Goal: Share content

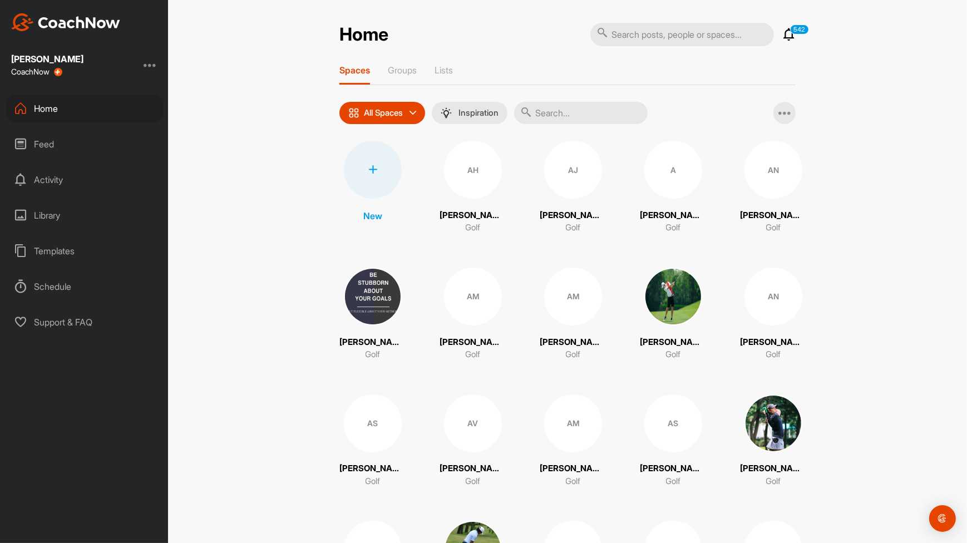
click at [587, 115] on input "text" at bounding box center [581, 113] width 134 height 22
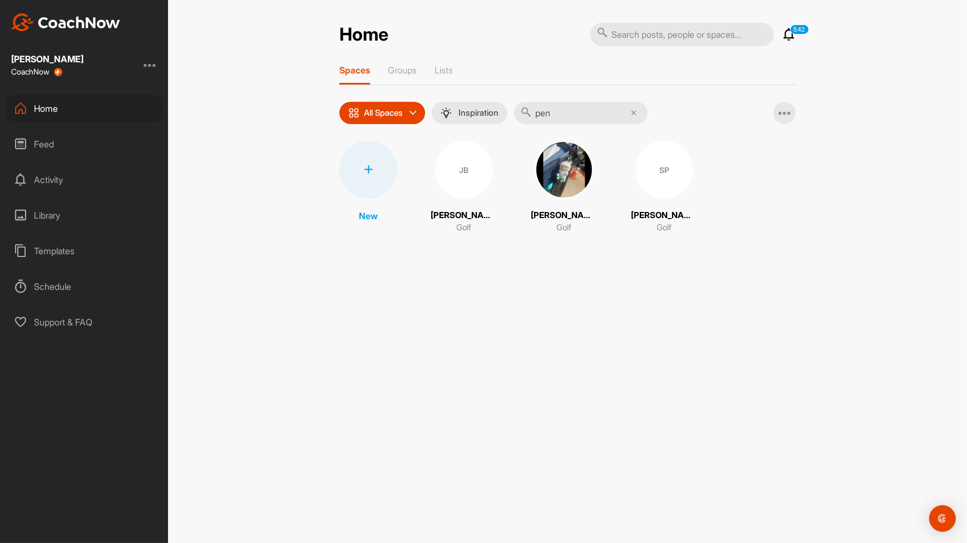
type input "pen"
click at [579, 190] on img at bounding box center [564, 170] width 58 height 58
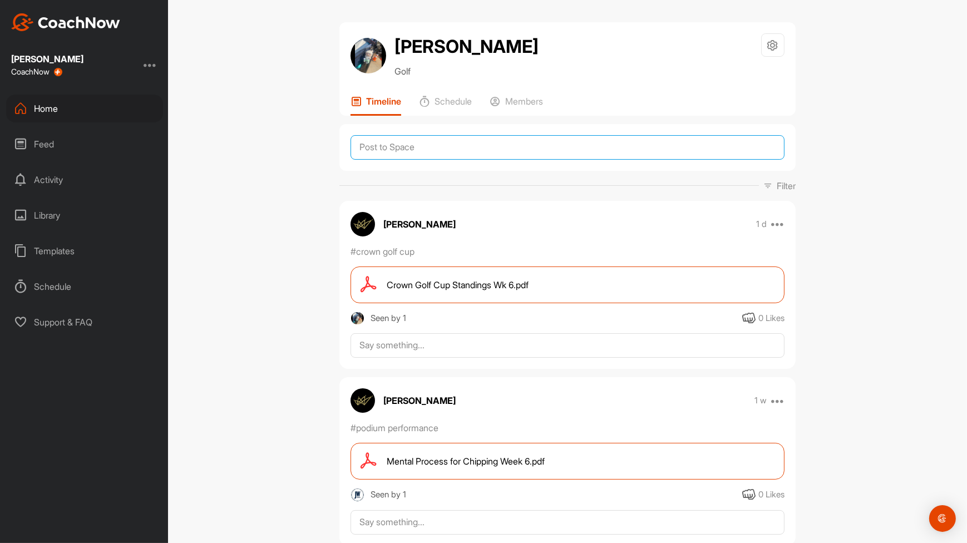
click at [528, 144] on textarea at bounding box center [568, 147] width 434 height 24
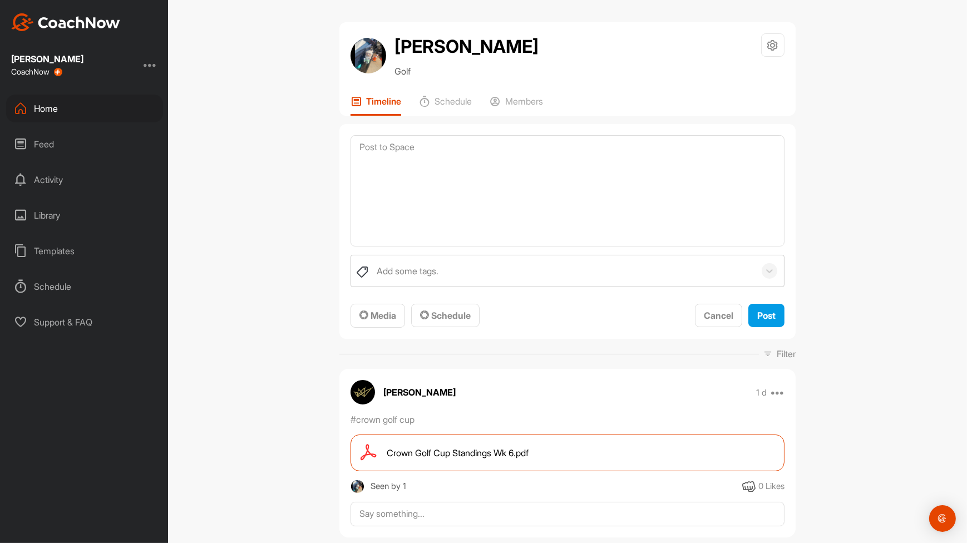
click at [402, 314] on div "Media Schedule" at bounding box center [415, 316] width 129 height 24
click at [390, 318] on span "Media" at bounding box center [377, 315] width 37 height 11
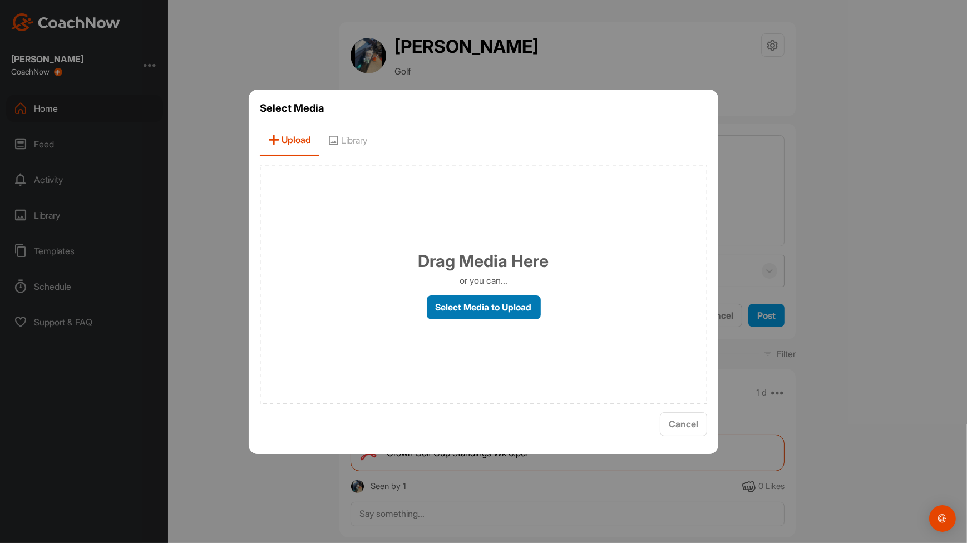
click at [481, 300] on label "Select Media to Upload" at bounding box center [484, 307] width 114 height 24
click at [0, 0] on input "Select Media to Upload" at bounding box center [0, 0] width 0 height 0
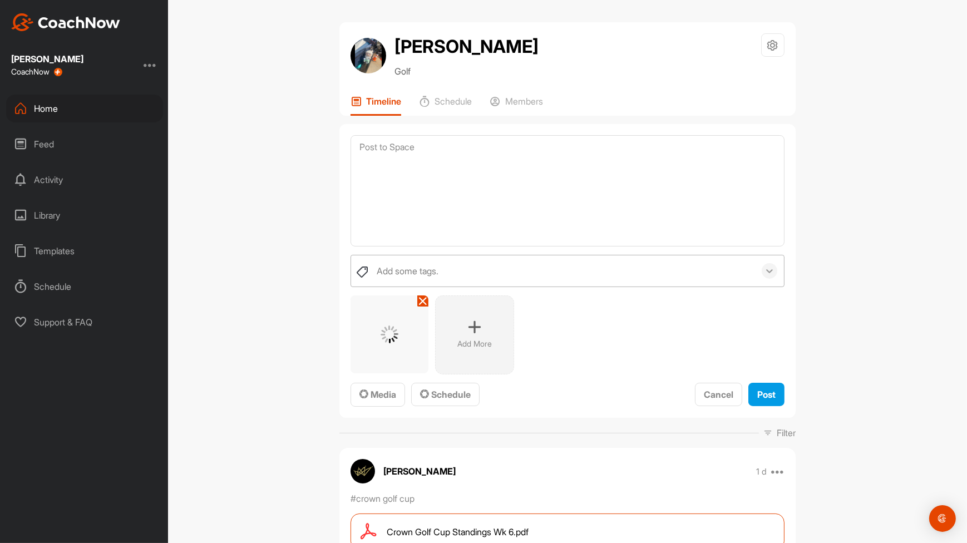
click at [772, 269] on div at bounding box center [770, 271] width 16 height 16
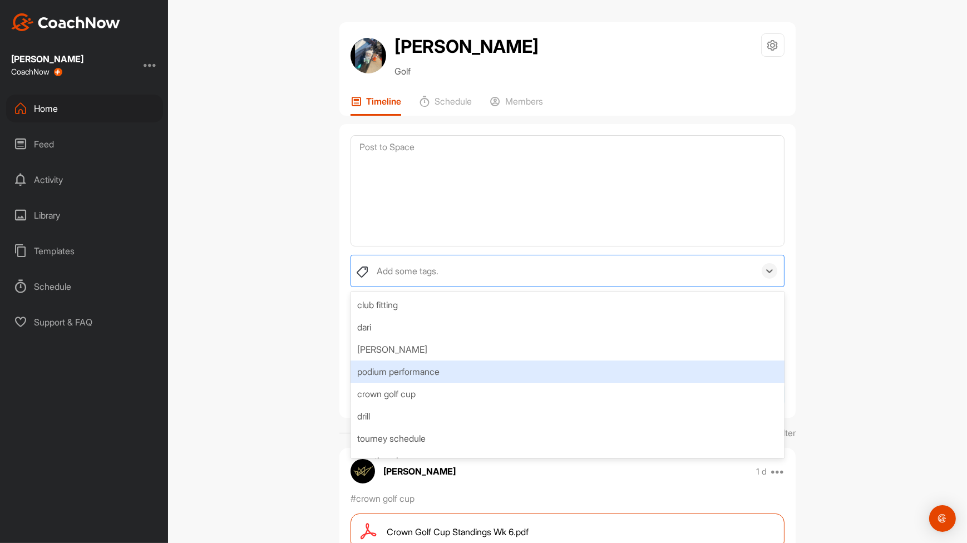
click at [695, 370] on div "podium performance" at bounding box center [568, 372] width 434 height 22
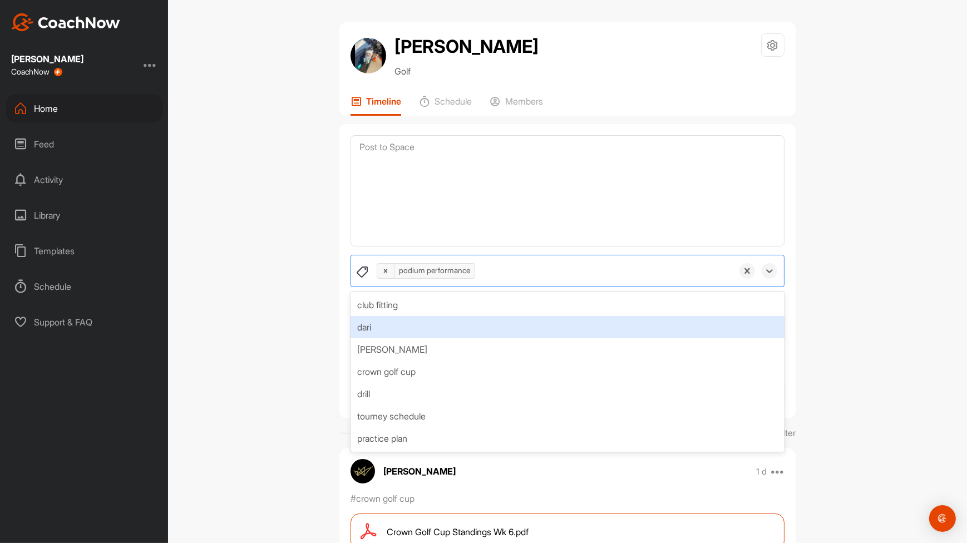
click at [889, 294] on div "[PERSON_NAME] Golf Space Settings Your Notifications Leave Space Timeline Sched…" at bounding box center [567, 271] width 799 height 543
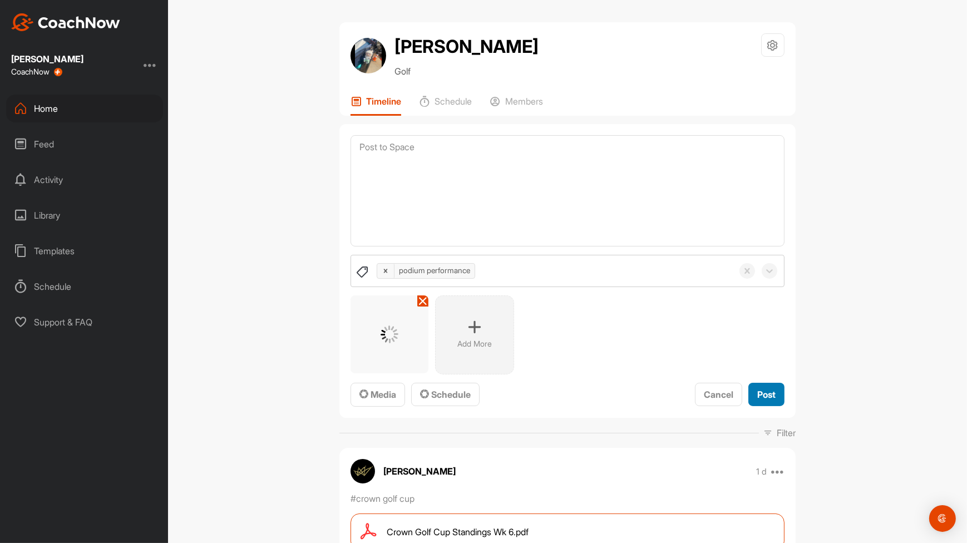
click at [772, 400] on div "Post" at bounding box center [766, 394] width 18 height 13
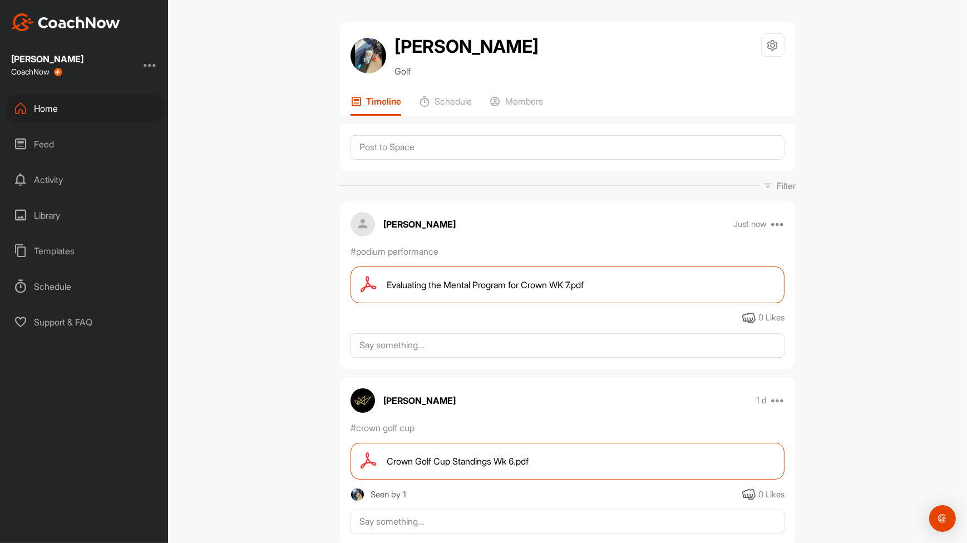
click at [61, 106] on div "Home" at bounding box center [84, 109] width 157 height 28
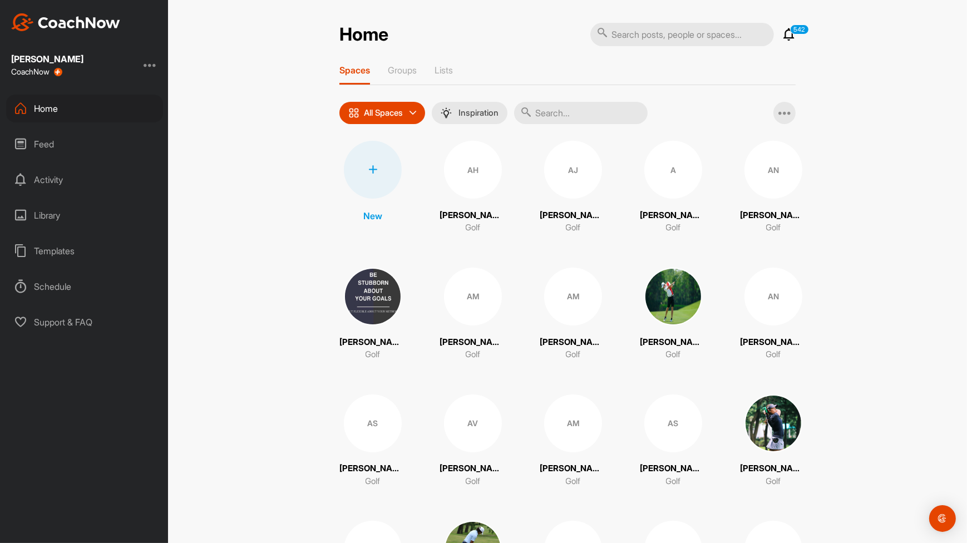
click at [564, 114] on input "text" at bounding box center [581, 113] width 134 height 22
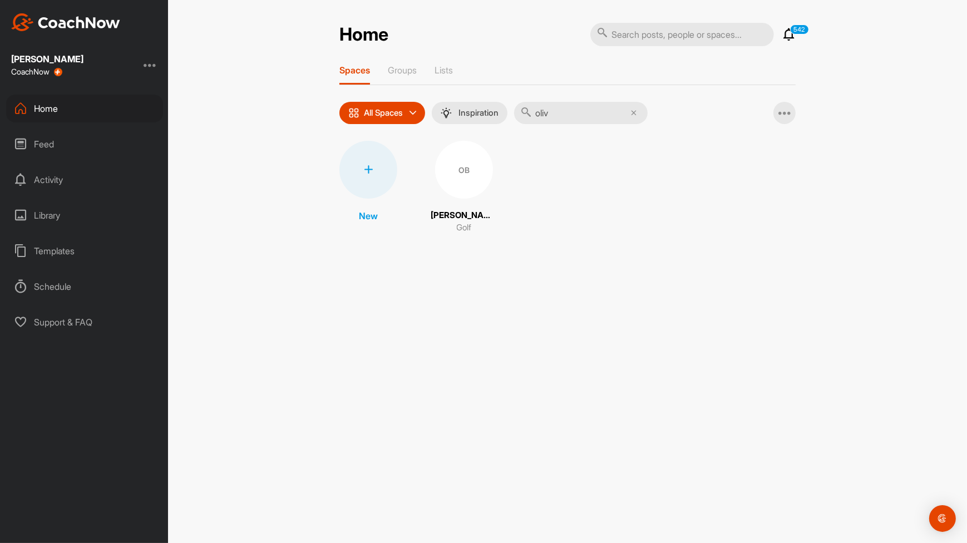
type input "oliv"
click at [471, 190] on div "OB" at bounding box center [464, 170] width 58 height 58
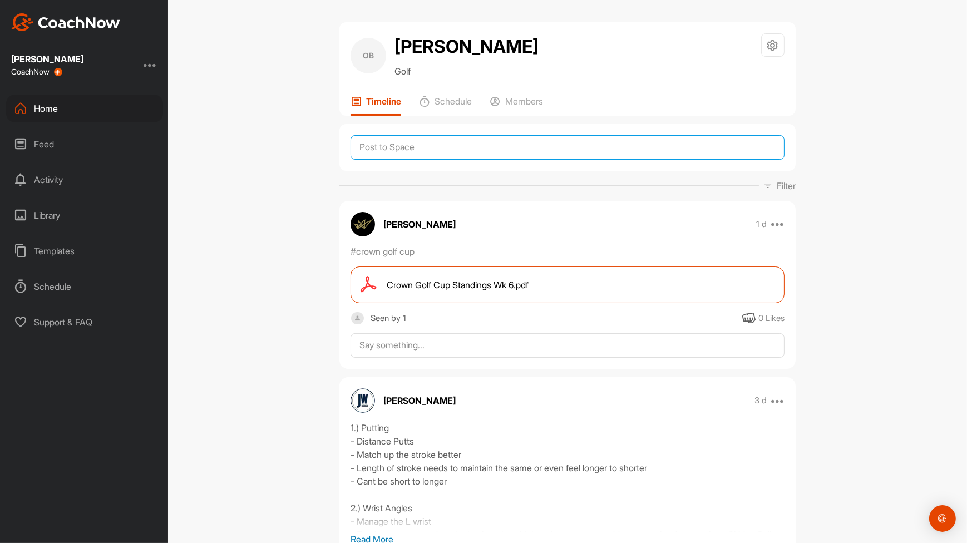
click at [671, 149] on textarea at bounding box center [568, 147] width 434 height 24
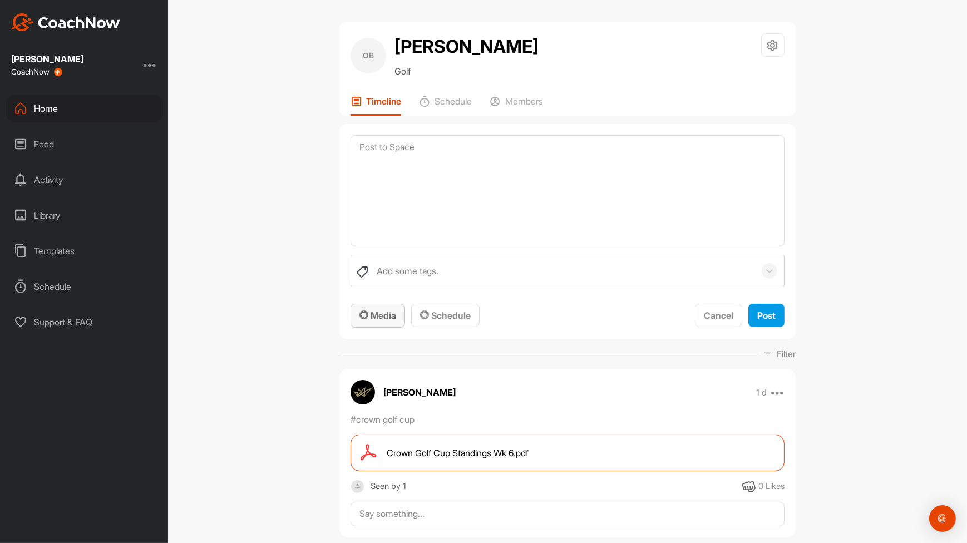
click at [382, 324] on button "Media" at bounding box center [378, 316] width 55 height 24
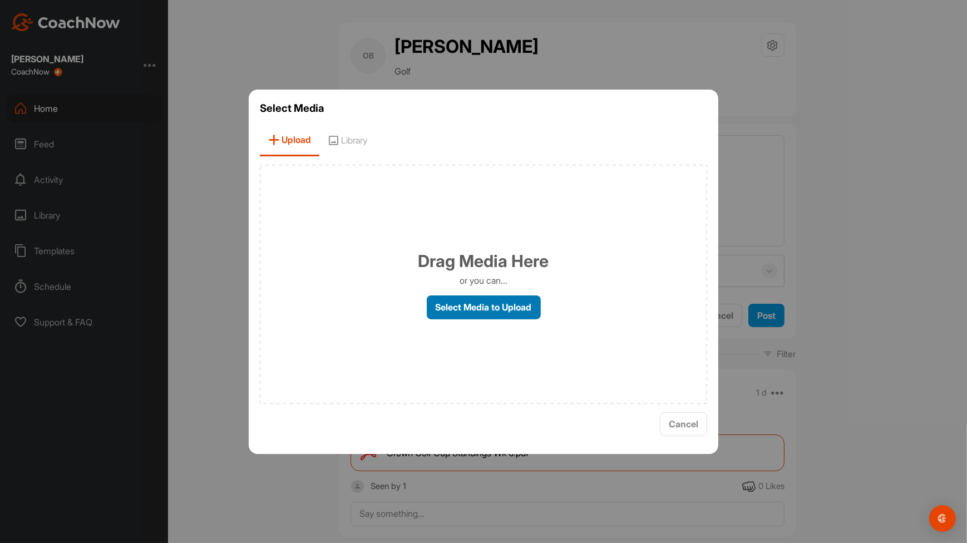
click at [475, 306] on label "Select Media to Upload" at bounding box center [484, 307] width 114 height 24
click at [0, 0] on input "Select Media to Upload" at bounding box center [0, 0] width 0 height 0
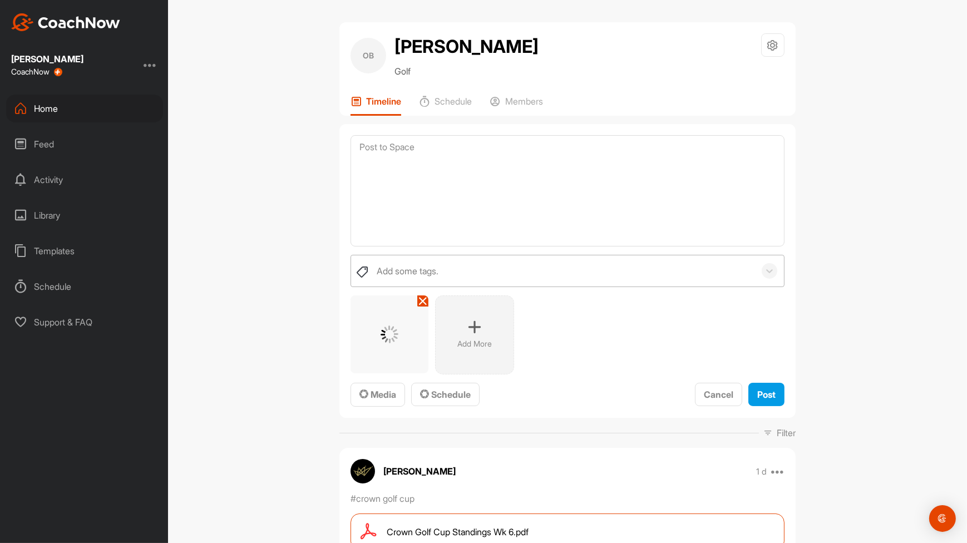
click at [765, 279] on div "Add some tags." at bounding box center [568, 271] width 434 height 32
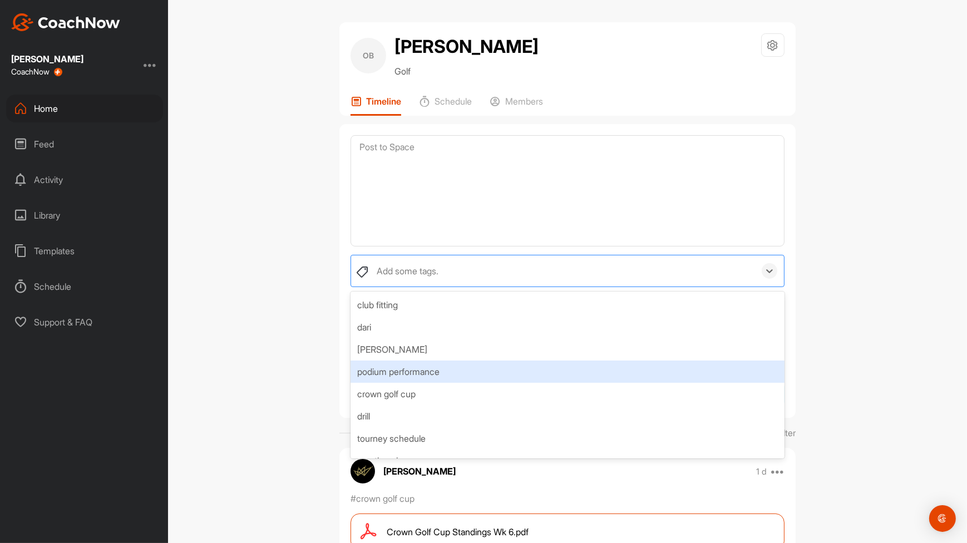
click at [674, 375] on div "podium performance" at bounding box center [568, 372] width 434 height 22
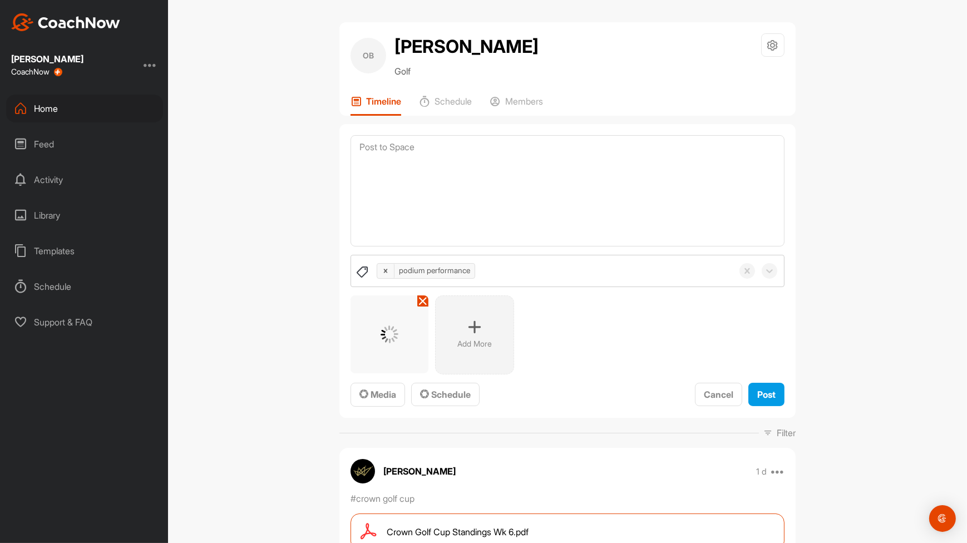
click at [860, 311] on div "OB [PERSON_NAME] Golf Space Settings Your Notifications Leave Space Timeline Sc…" at bounding box center [567, 271] width 799 height 543
click at [761, 394] on span "Post" at bounding box center [766, 394] width 18 height 11
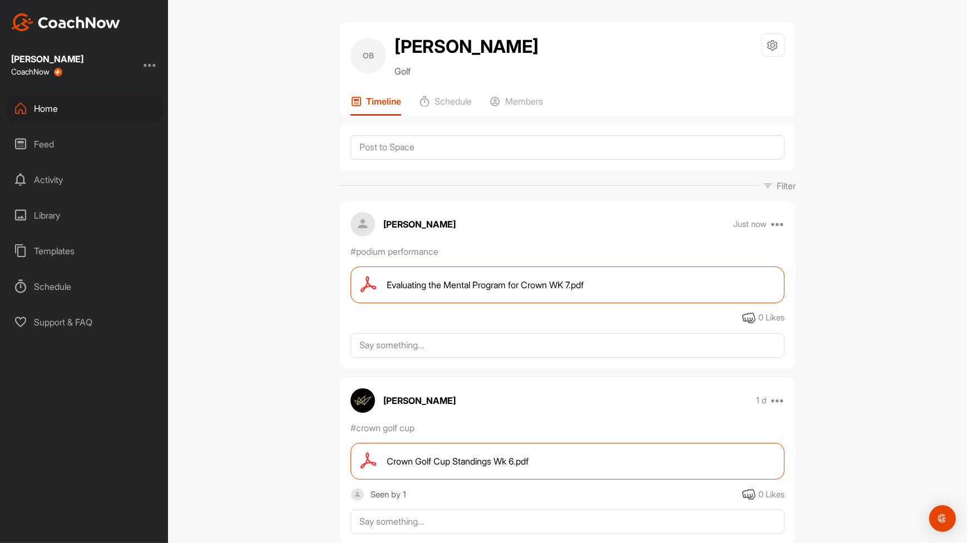
click at [75, 110] on div "Home" at bounding box center [84, 109] width 157 height 28
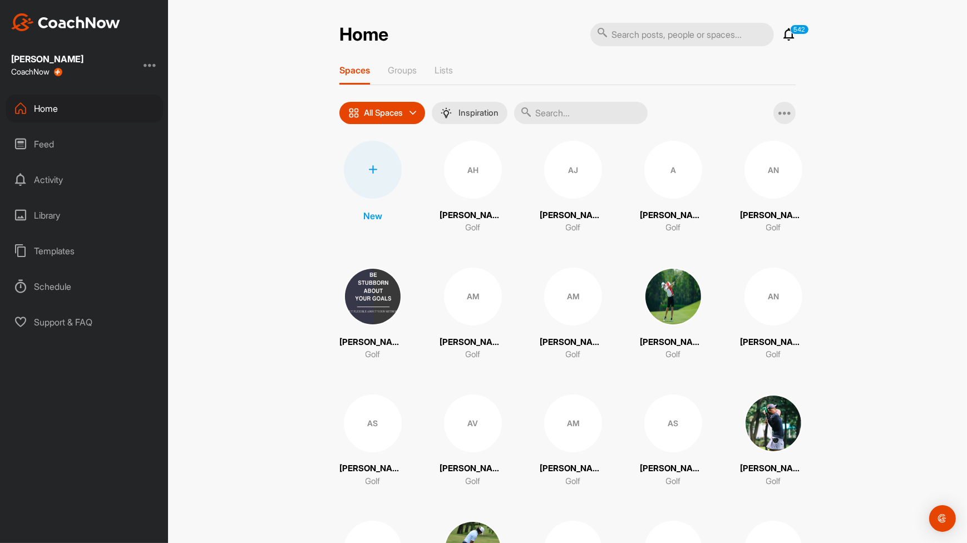
click at [551, 107] on input "text" at bounding box center [581, 113] width 134 height 22
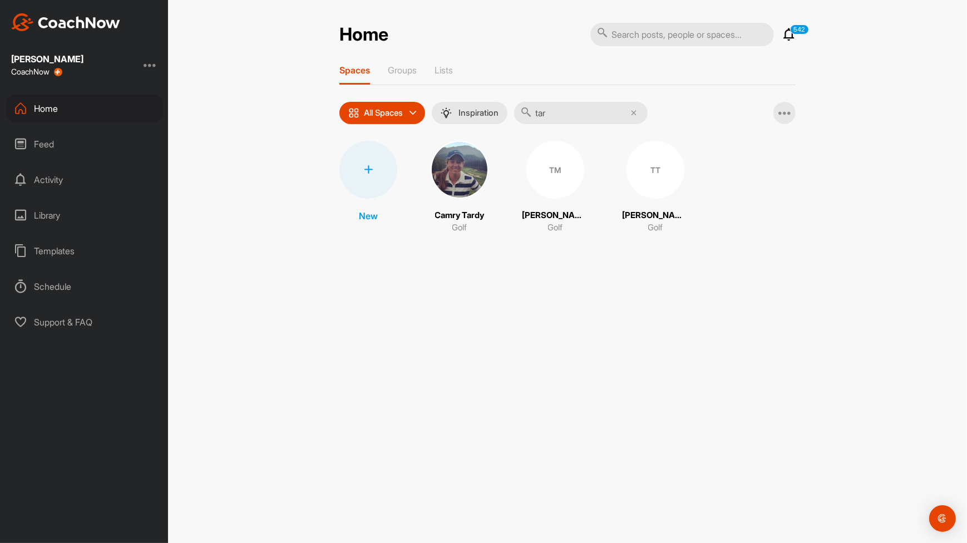
type input "tar"
click at [569, 189] on div "TM" at bounding box center [555, 170] width 58 height 58
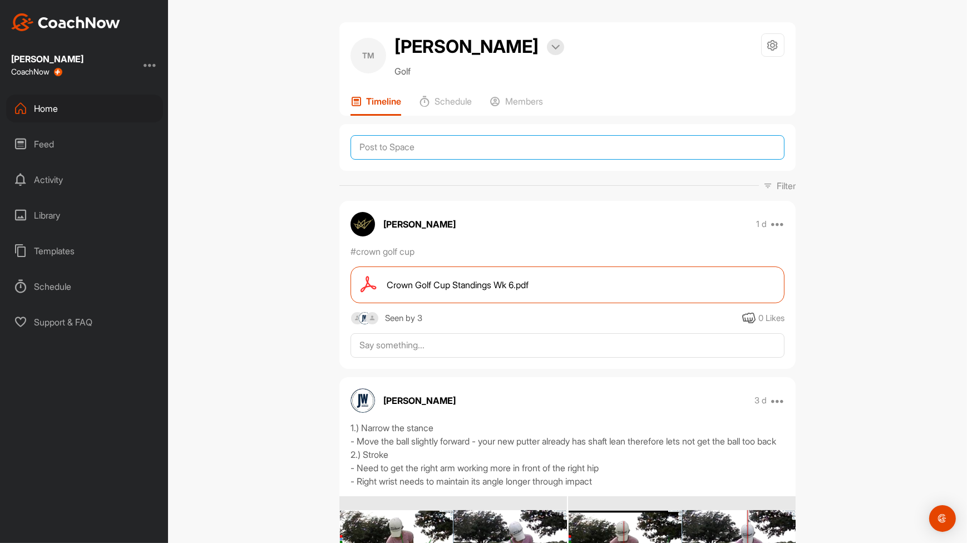
click at [637, 140] on textarea at bounding box center [568, 147] width 434 height 24
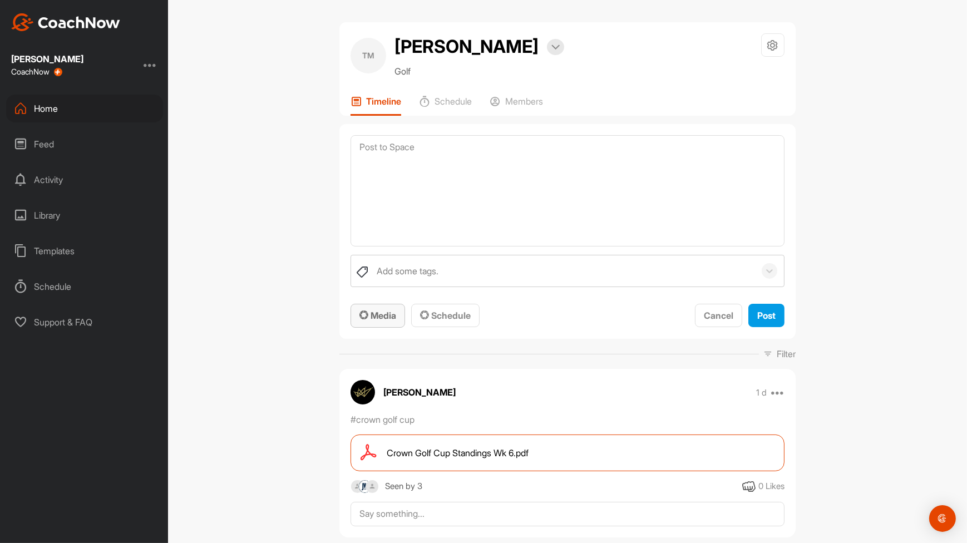
click at [381, 311] on span "Media" at bounding box center [377, 315] width 37 height 11
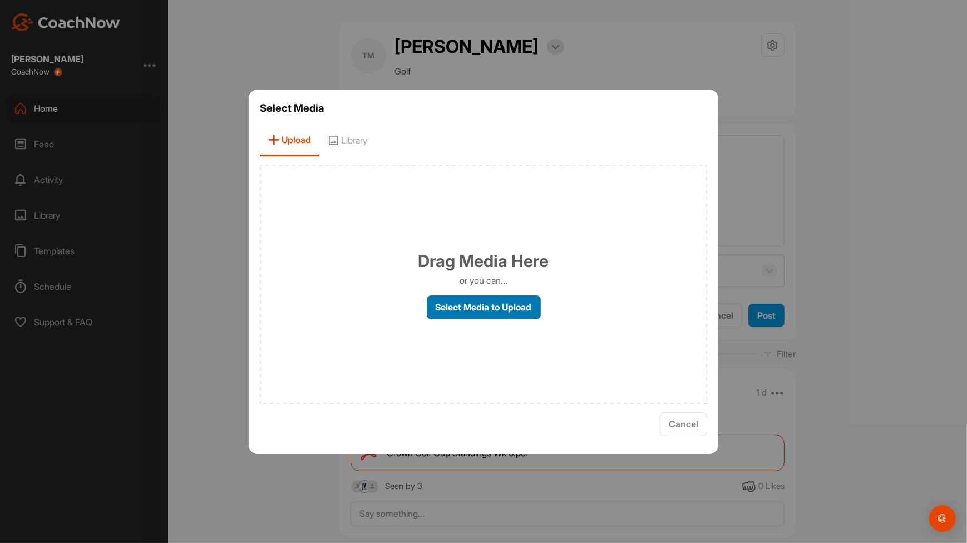
click at [473, 300] on label "Select Media to Upload" at bounding box center [484, 307] width 114 height 24
click at [0, 0] on input "Select Media to Upload" at bounding box center [0, 0] width 0 height 0
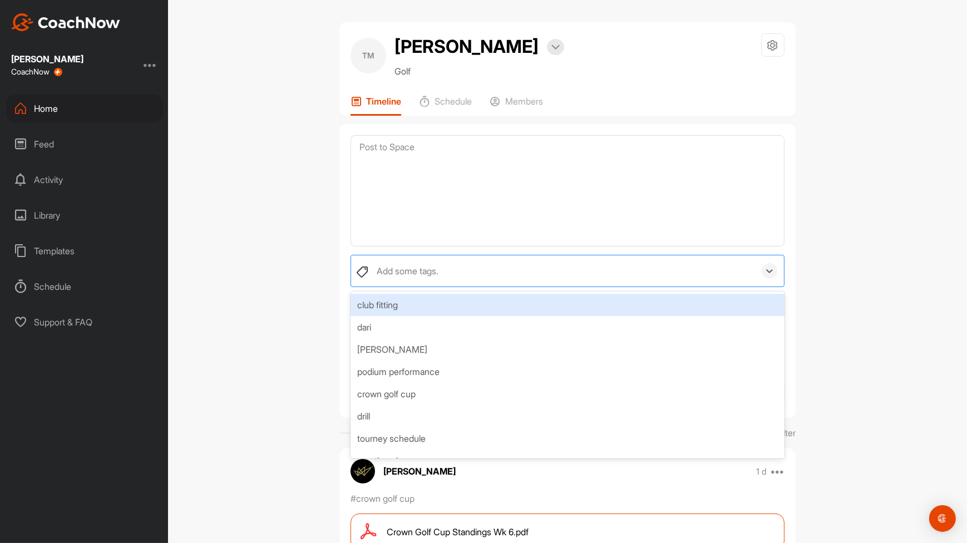
click at [772, 272] on div at bounding box center [770, 271] width 16 height 16
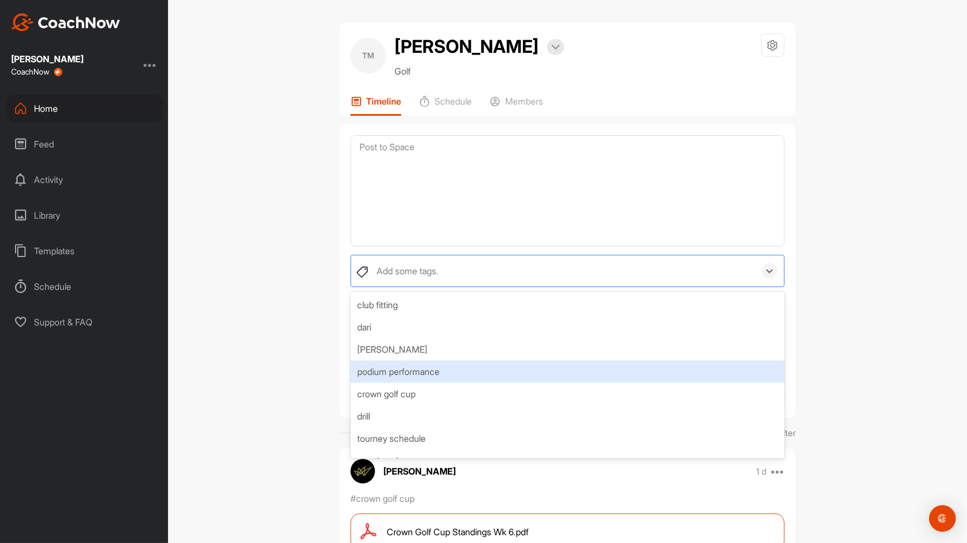
click at [710, 364] on div "podium performance" at bounding box center [568, 372] width 434 height 22
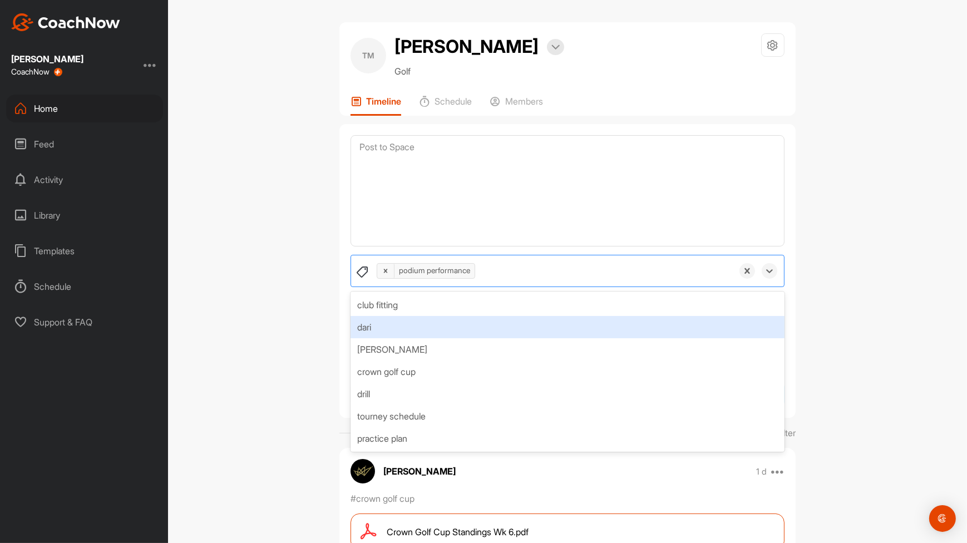
click at [920, 258] on div "TM [PERSON_NAME] Bookings Golf Space Settings Your Notifications Leave Space Ti…" at bounding box center [567, 271] width 799 height 543
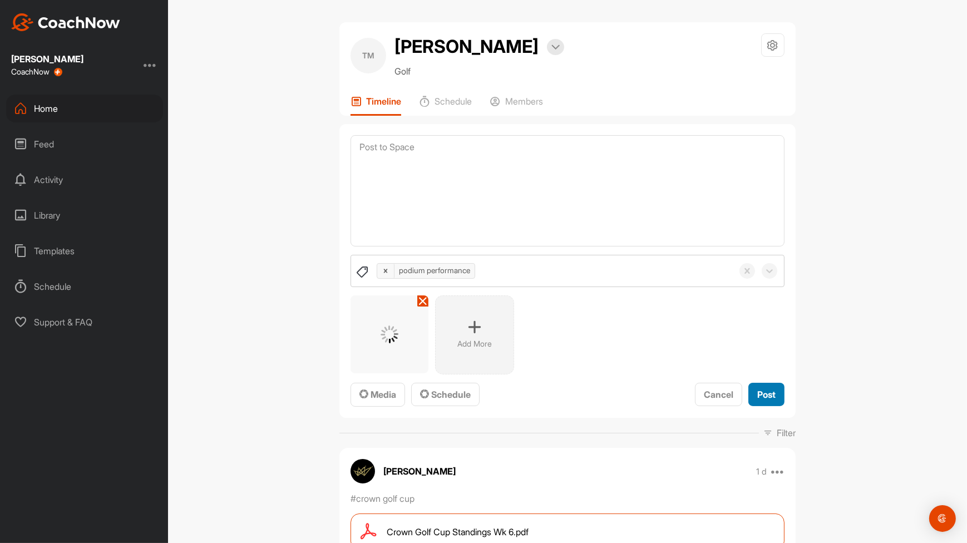
click at [774, 389] on button "Post" at bounding box center [766, 395] width 36 height 24
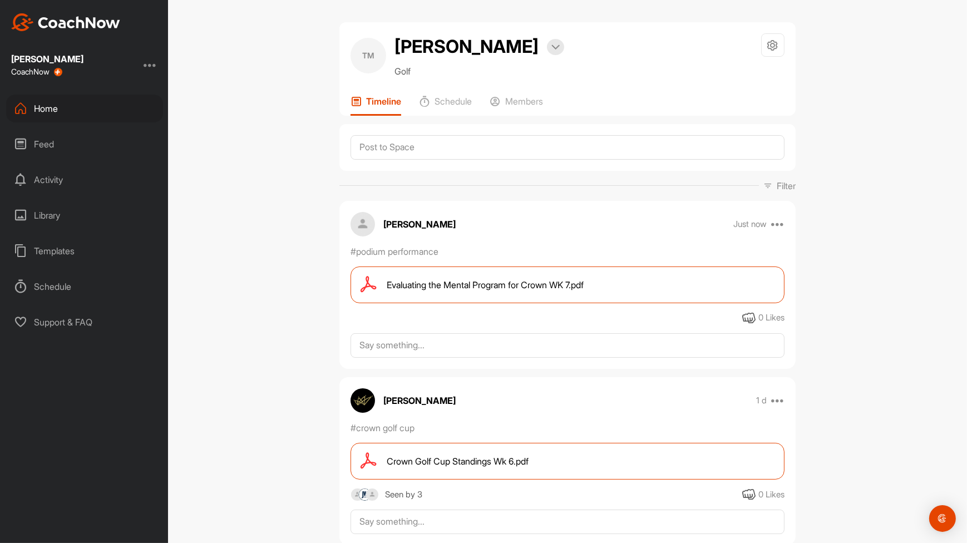
click at [78, 111] on div "Home" at bounding box center [84, 109] width 157 height 28
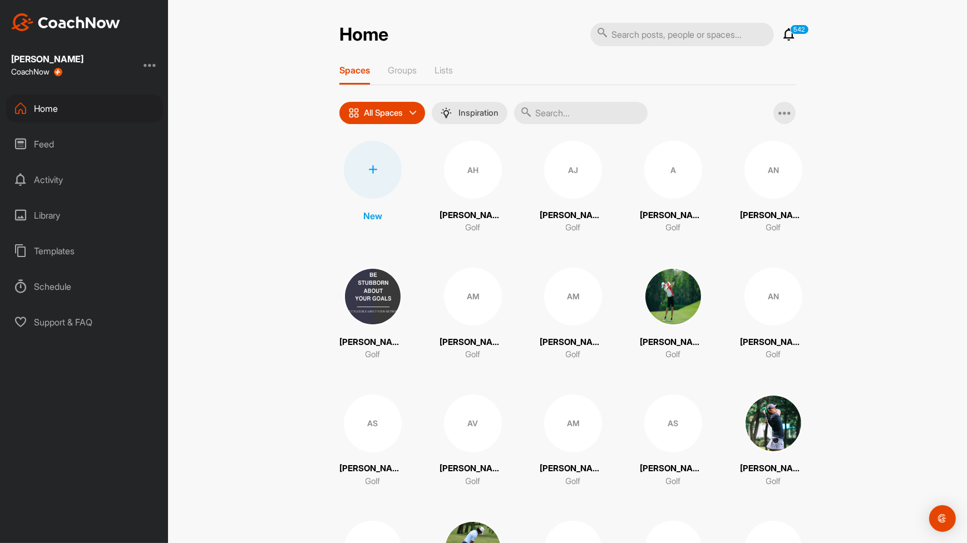
click at [615, 117] on input "text" at bounding box center [581, 113] width 134 height 22
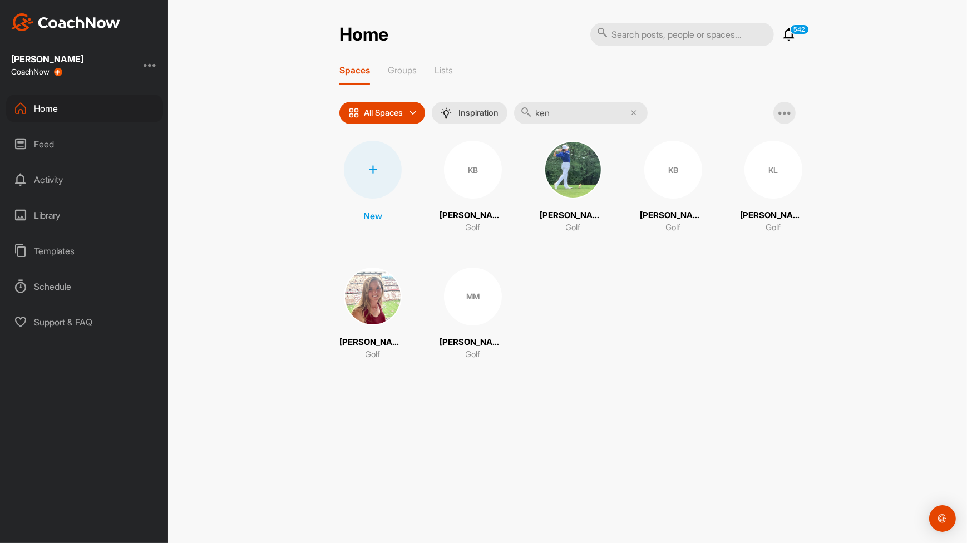
type input "ken"
click at [672, 201] on div "KB [PERSON_NAME] Golf" at bounding box center [673, 187] width 67 height 93
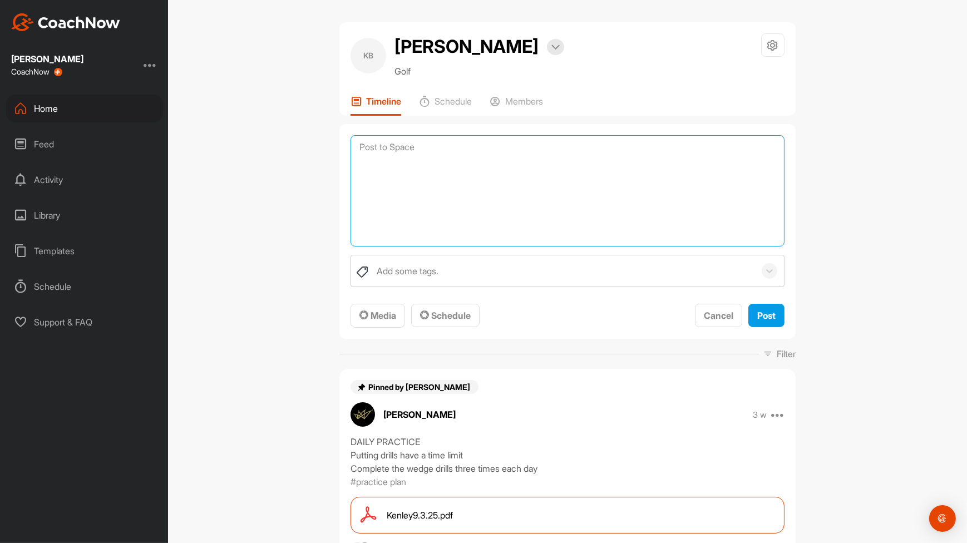
click at [593, 147] on textarea at bounding box center [568, 190] width 434 height 111
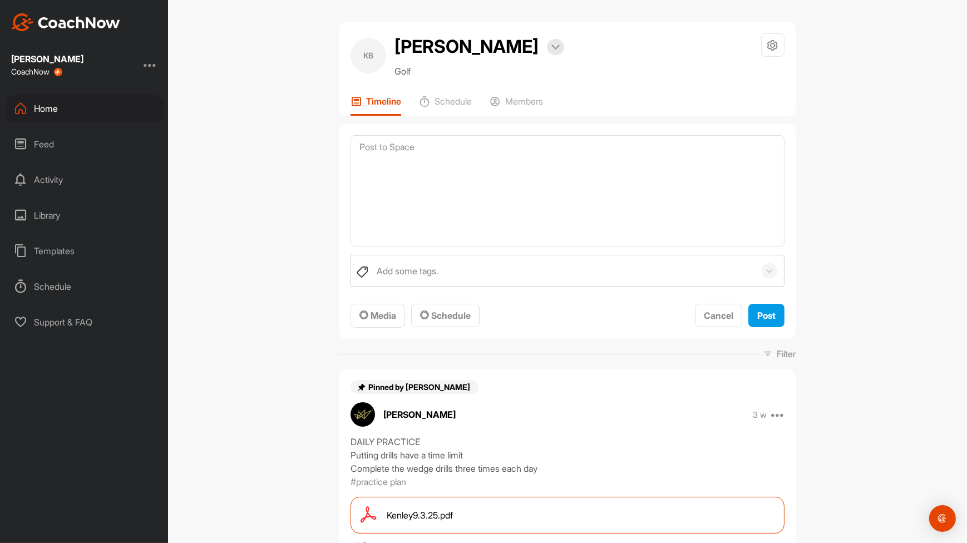
click at [381, 297] on div "Add some tags. To pick up a draggable item, press the space bar. While dragging…" at bounding box center [568, 291] width 434 height 73
click at [378, 314] on span "Media" at bounding box center [377, 315] width 37 height 11
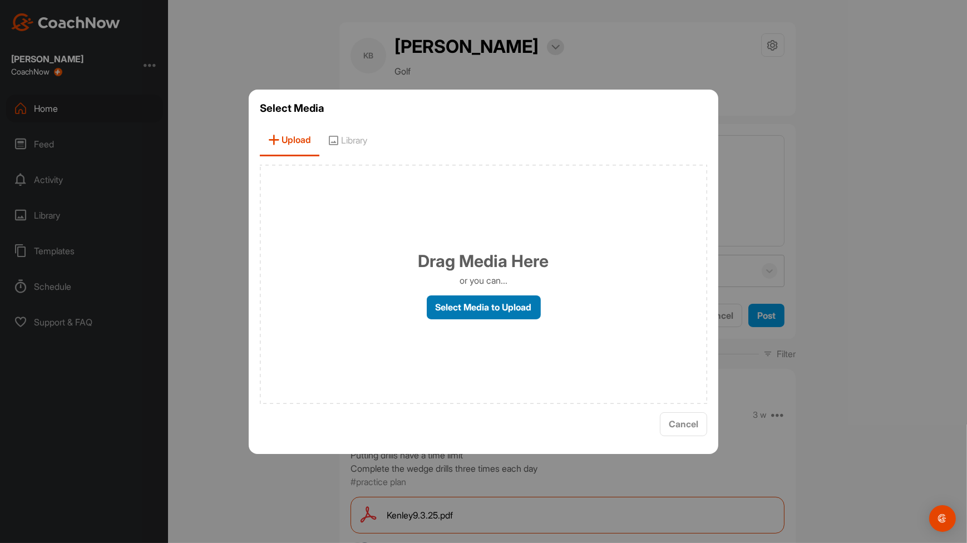
click at [467, 306] on label "Select Media to Upload" at bounding box center [484, 307] width 114 height 24
click at [0, 0] on input "Select Media to Upload" at bounding box center [0, 0] width 0 height 0
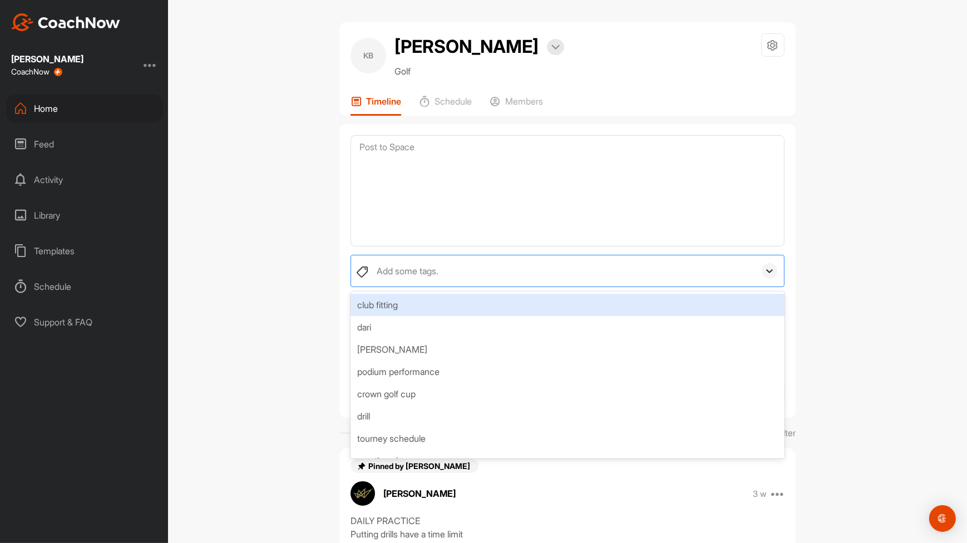
click at [764, 272] on icon at bounding box center [769, 270] width 11 height 11
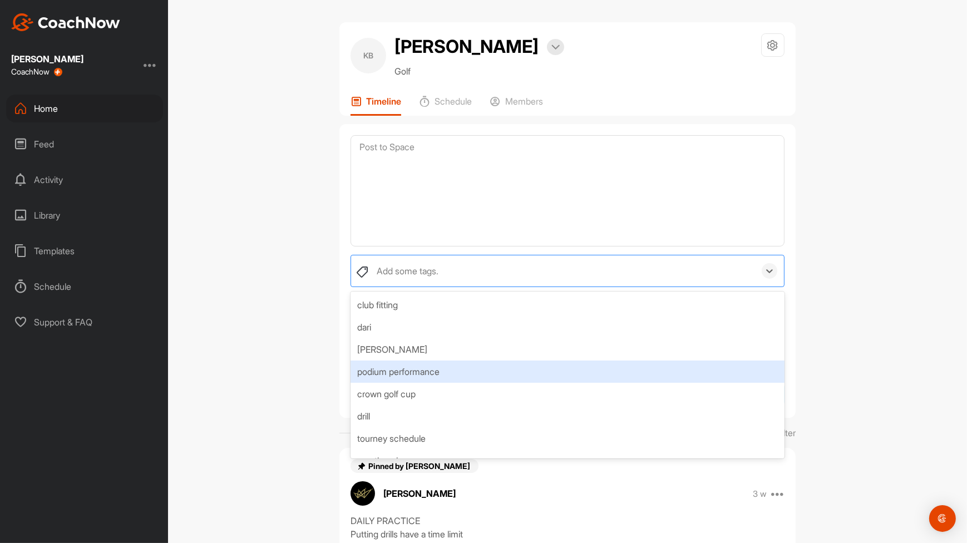
click at [682, 368] on div "podium performance" at bounding box center [568, 372] width 434 height 22
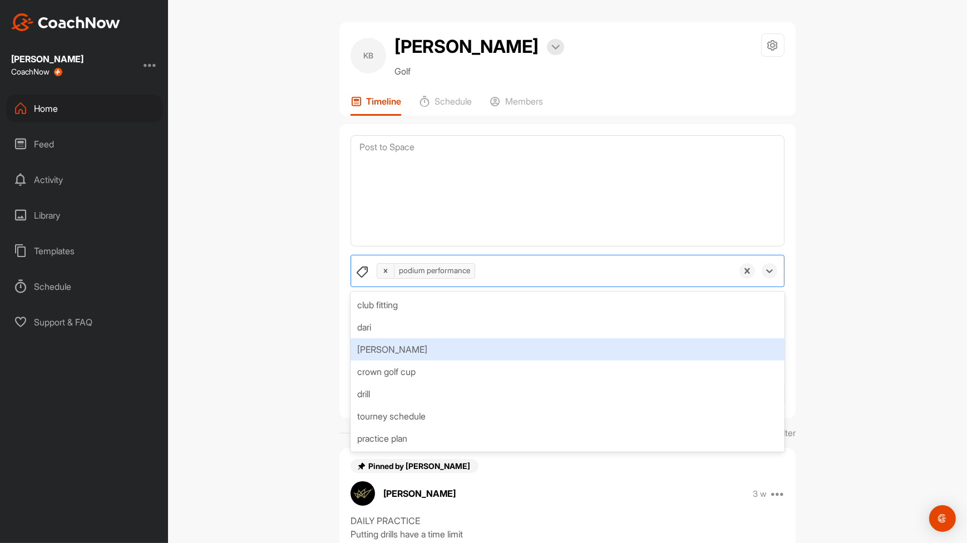
click at [906, 315] on div "KB [PERSON_NAME] Bookings Golf Space Settings Your Notifications Leave Space Ti…" at bounding box center [567, 271] width 799 height 543
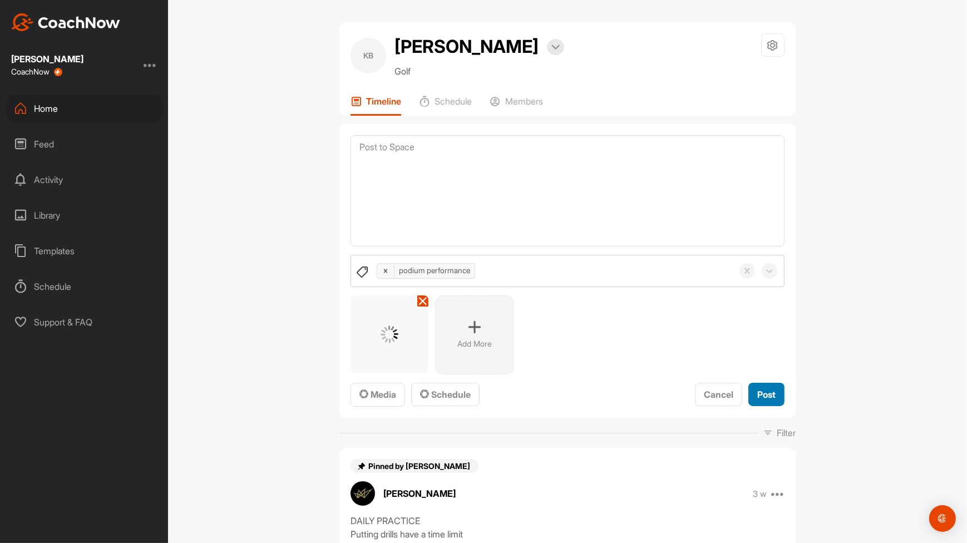
click at [776, 397] on button "Post" at bounding box center [766, 395] width 36 height 24
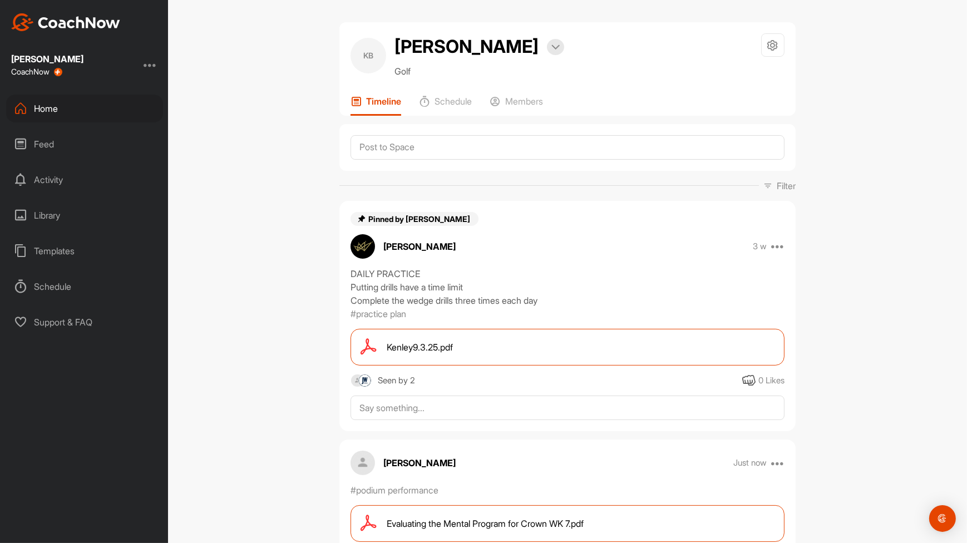
click at [24, 105] on icon at bounding box center [20, 108] width 13 height 13
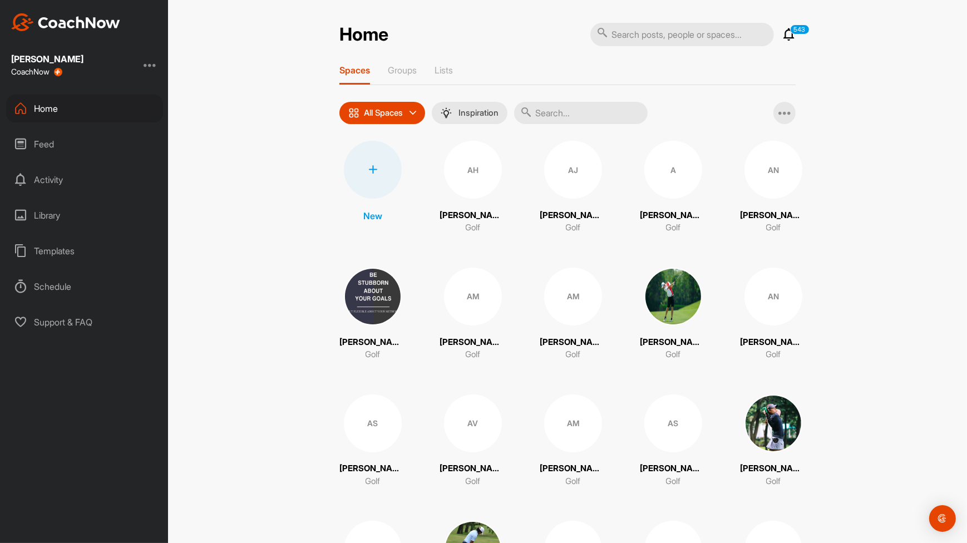
click at [573, 102] on input "text" at bounding box center [581, 113] width 134 height 22
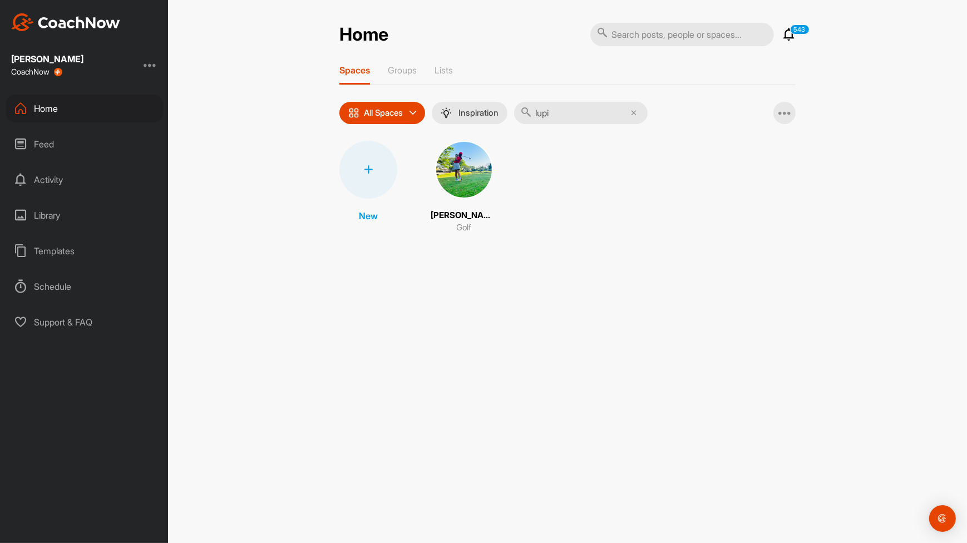
type input "lupi"
click at [477, 200] on div "[PERSON_NAME] Golf" at bounding box center [464, 187] width 67 height 93
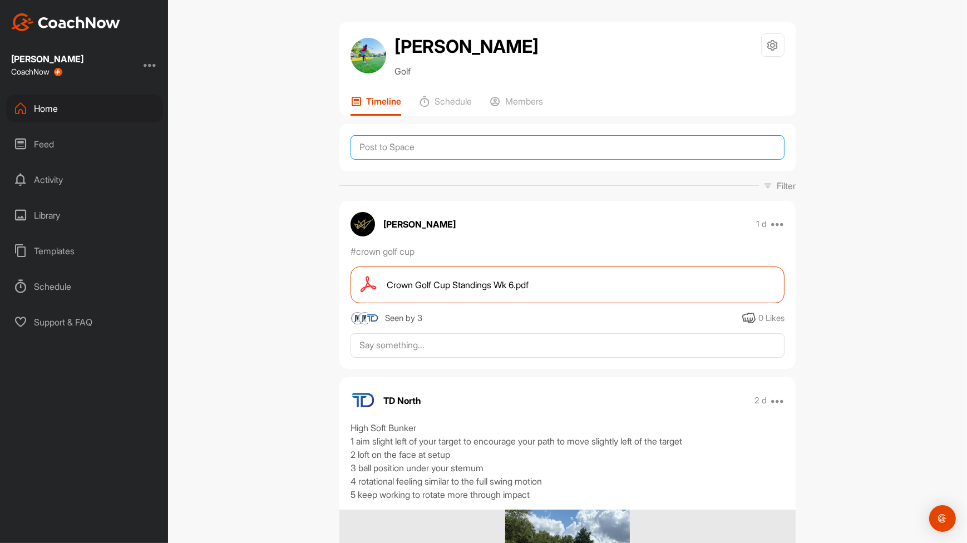
click at [584, 139] on textarea at bounding box center [568, 147] width 434 height 24
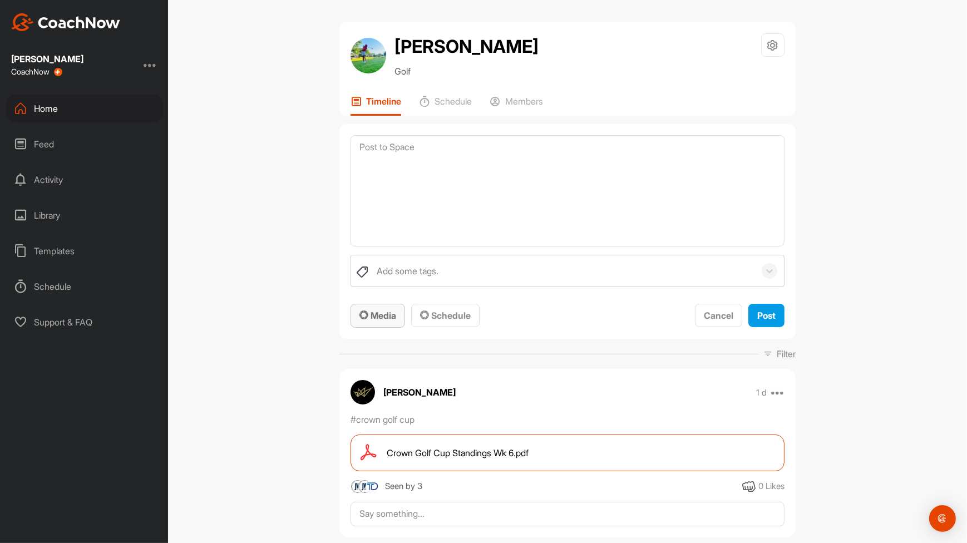
click at [390, 313] on span "Media" at bounding box center [377, 315] width 37 height 11
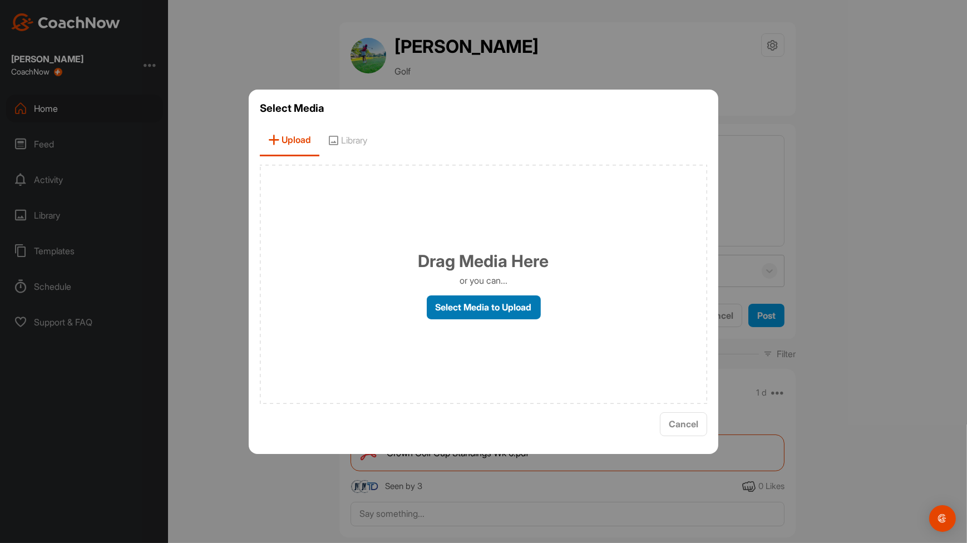
click at [473, 297] on label "Select Media to Upload" at bounding box center [484, 307] width 114 height 24
click at [0, 0] on input "Select Media to Upload" at bounding box center [0, 0] width 0 height 0
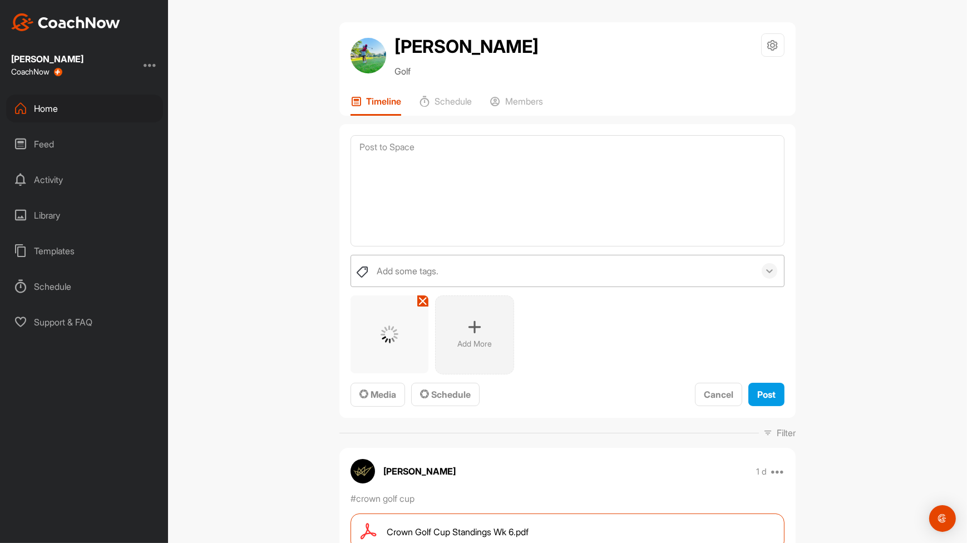
click at [766, 277] on div at bounding box center [770, 271] width 16 height 16
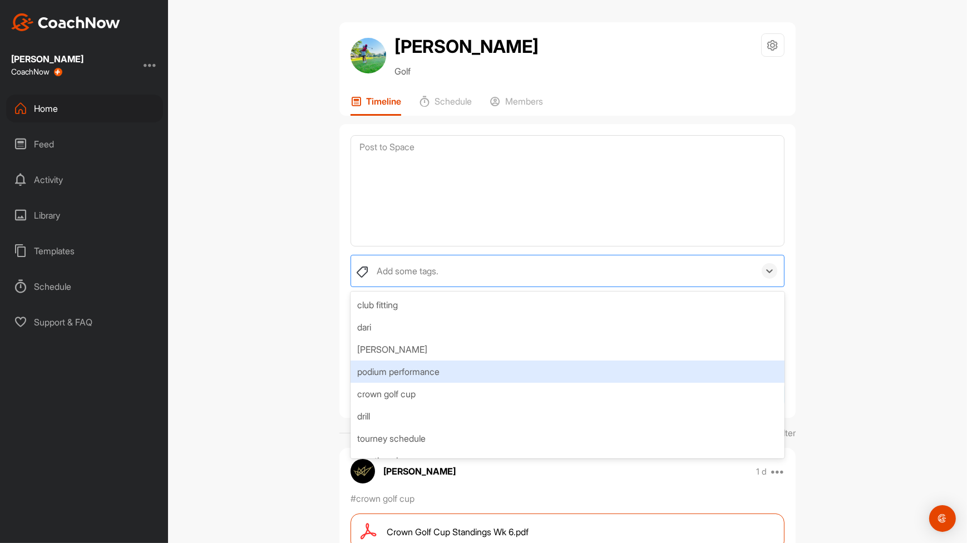
click at [705, 361] on div "podium performance" at bounding box center [568, 372] width 434 height 22
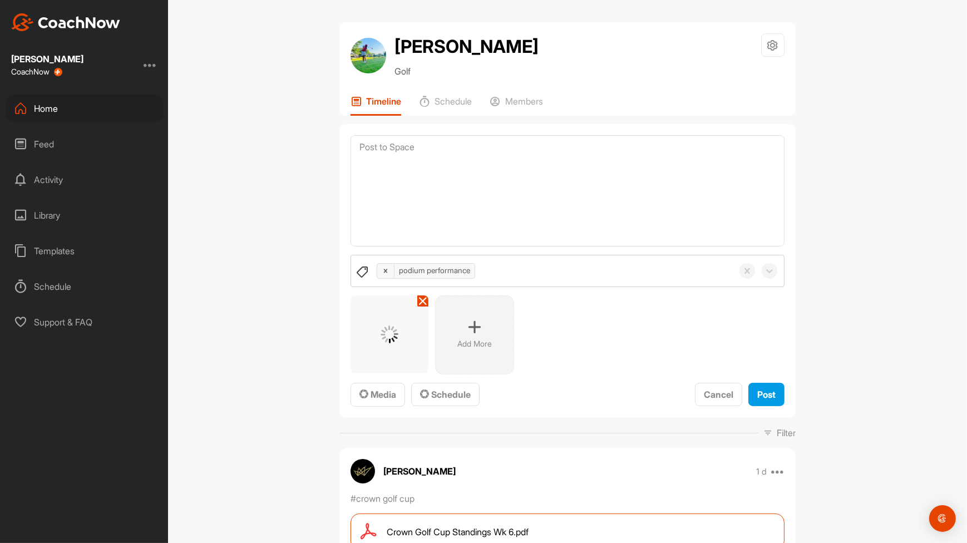
click at [876, 321] on div "[PERSON_NAME] Golf Space Settings Your Notifications Leave Space Timeline Sched…" at bounding box center [567, 271] width 799 height 543
click at [781, 401] on div "podium performance Add More To pick up a draggable item, press the space bar. W…" at bounding box center [567, 271] width 456 height 294
click at [764, 383] on button "Post" at bounding box center [766, 395] width 36 height 24
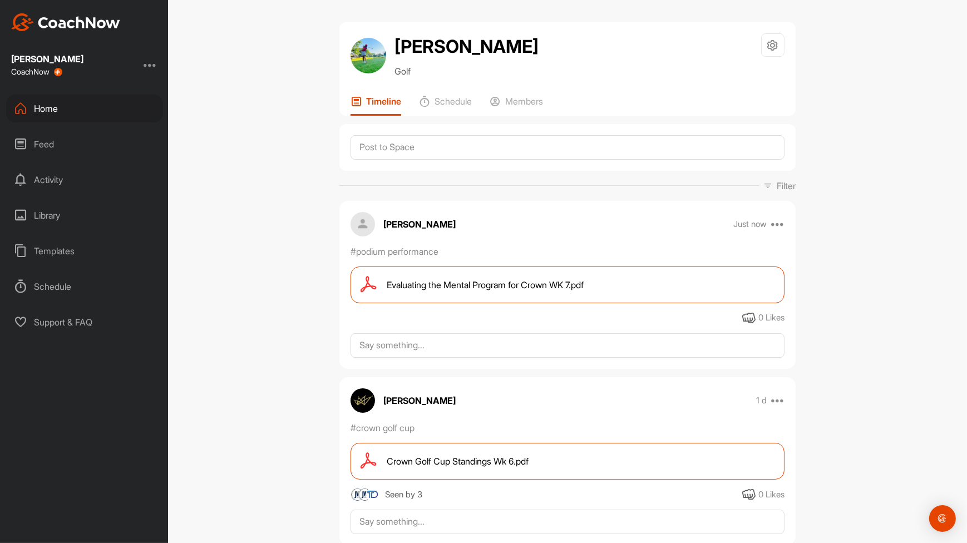
click at [75, 116] on div "Home" at bounding box center [84, 109] width 157 height 28
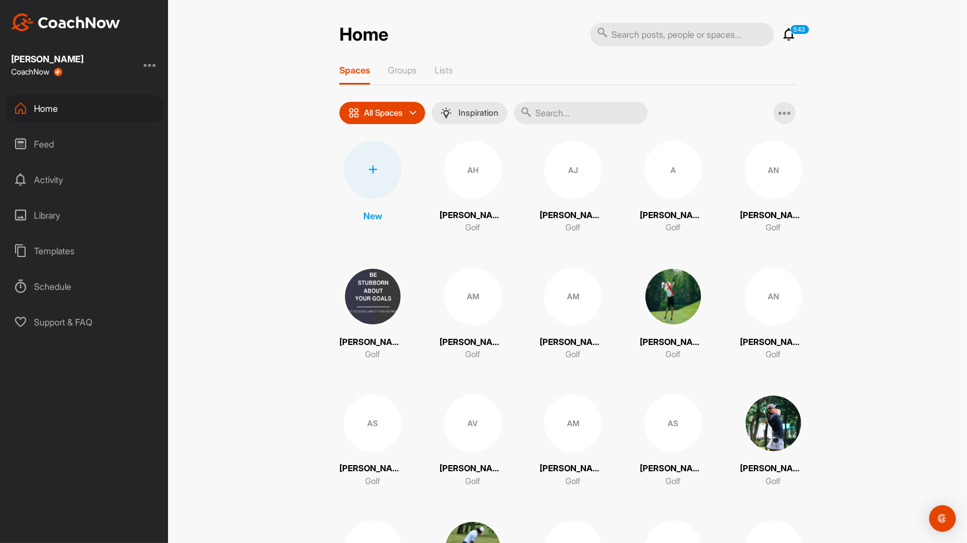
click at [573, 117] on input "text" at bounding box center [581, 113] width 134 height 22
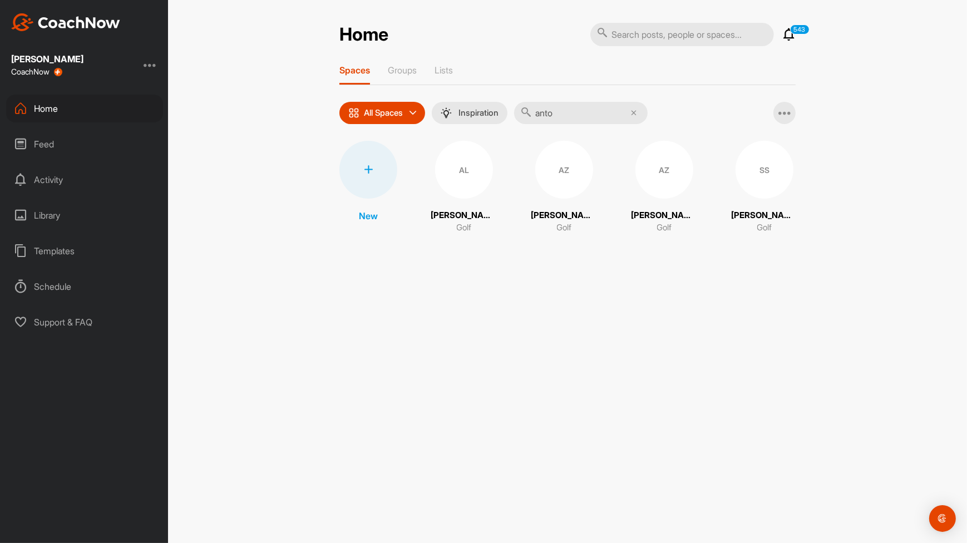
type input "anto"
click at [486, 190] on span "AL" at bounding box center [464, 170] width 58 height 58
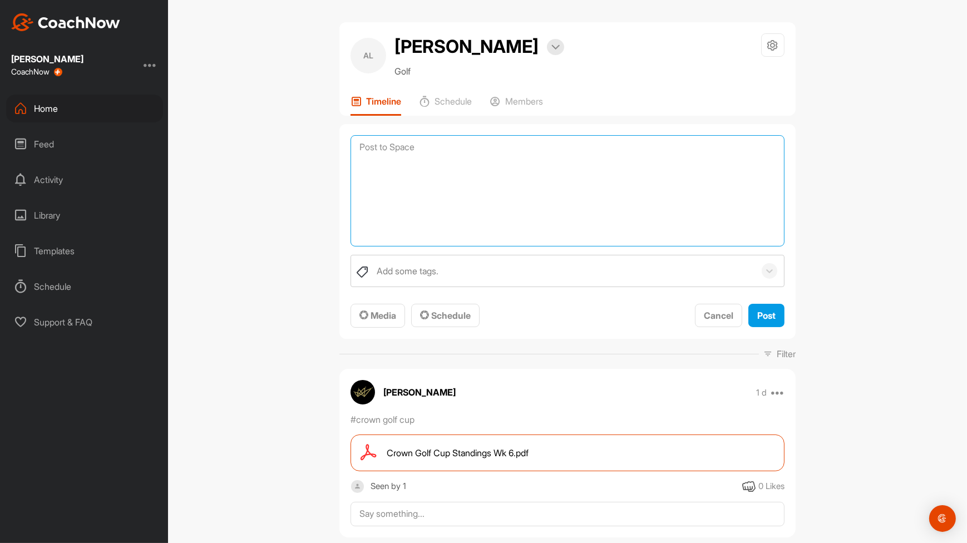
click at [666, 154] on textarea at bounding box center [568, 190] width 434 height 111
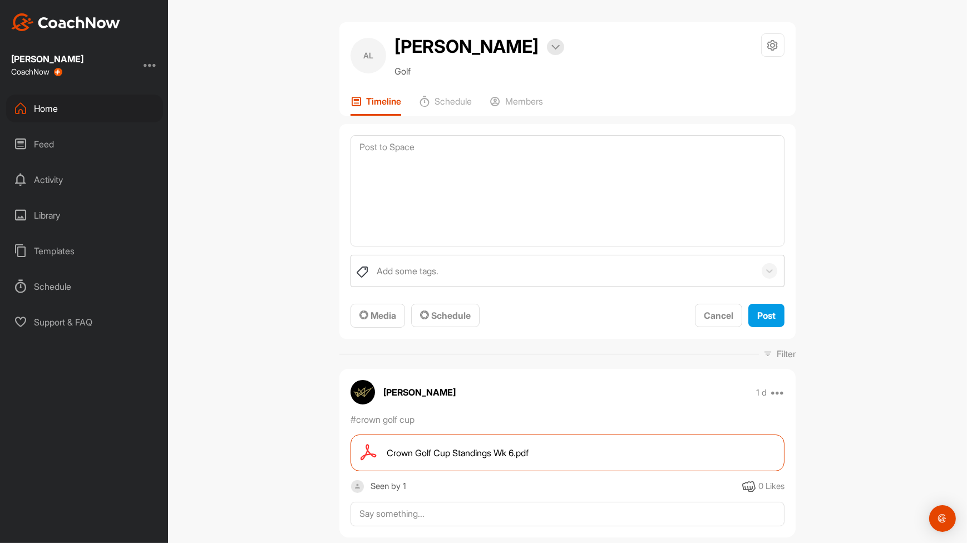
click at [397, 300] on div "Add some tags. To pick up a draggable item, press the space bar. While dragging…" at bounding box center [568, 291] width 434 height 73
click at [389, 314] on span "Media" at bounding box center [377, 315] width 37 height 11
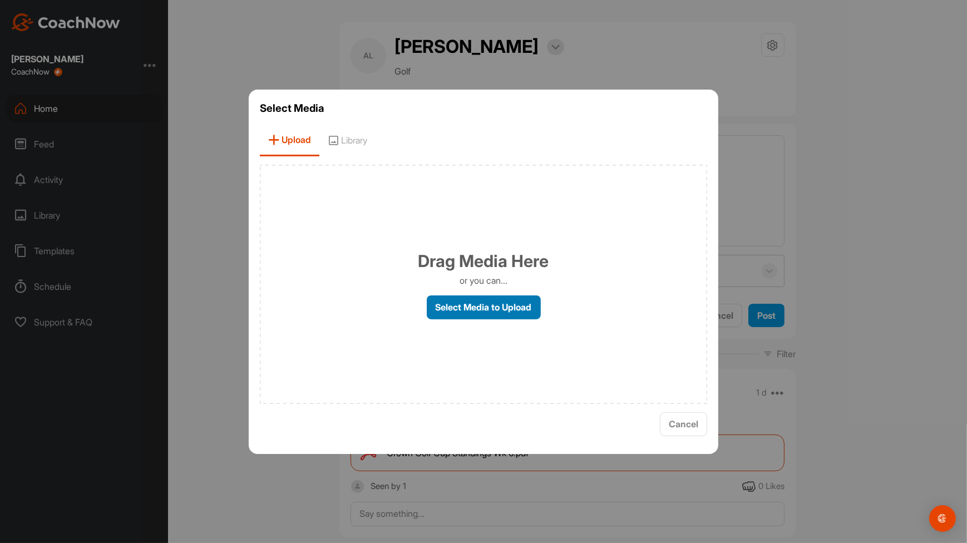
click at [479, 310] on label "Select Media to Upload" at bounding box center [484, 307] width 114 height 24
click at [0, 0] on input "Select Media to Upload" at bounding box center [0, 0] width 0 height 0
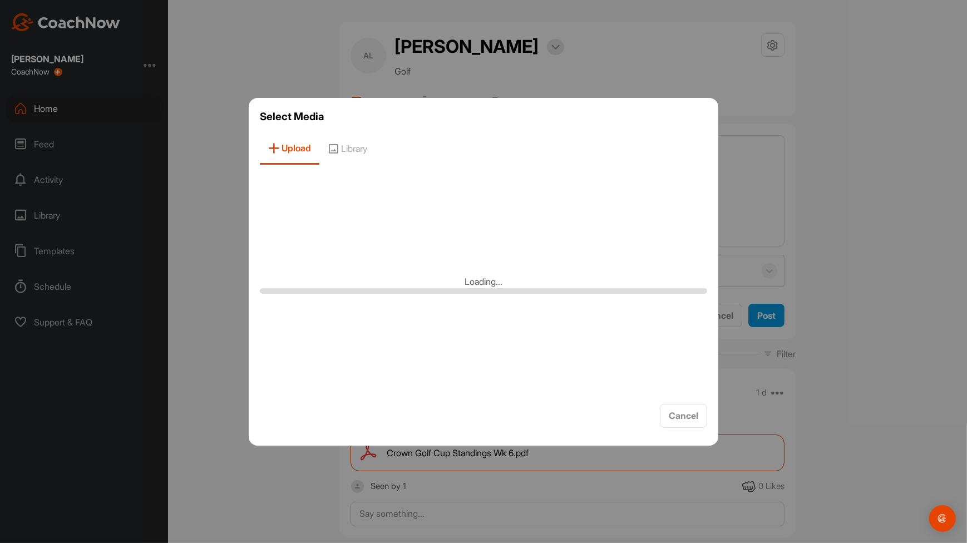
click at [907, 234] on div at bounding box center [483, 271] width 967 height 543
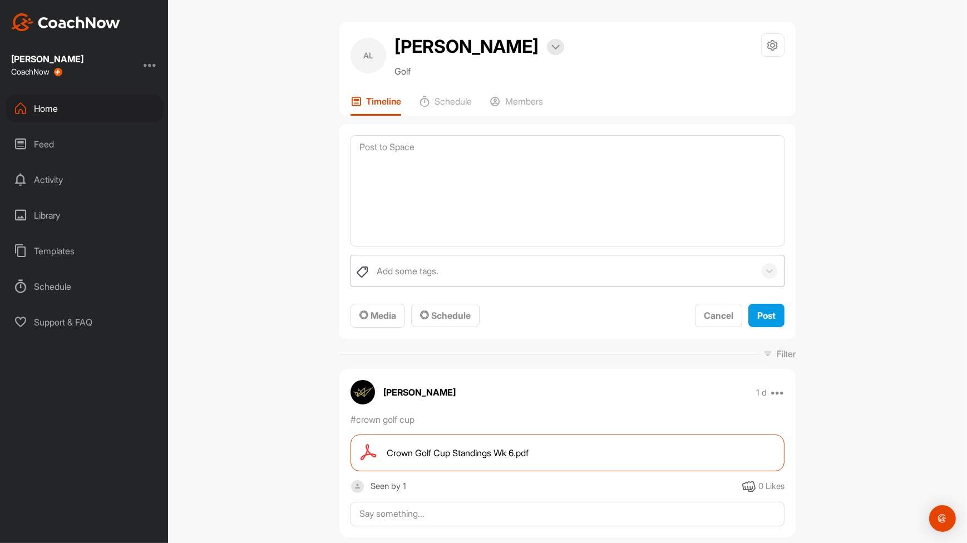
click at [771, 278] on div "Add some tags." at bounding box center [568, 271] width 434 height 32
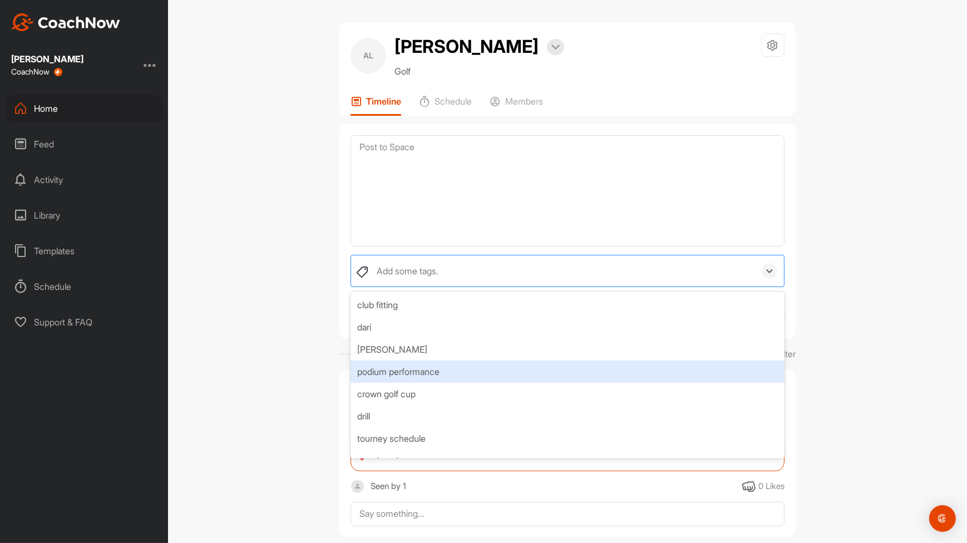
click at [686, 362] on div "podium performance" at bounding box center [568, 372] width 434 height 22
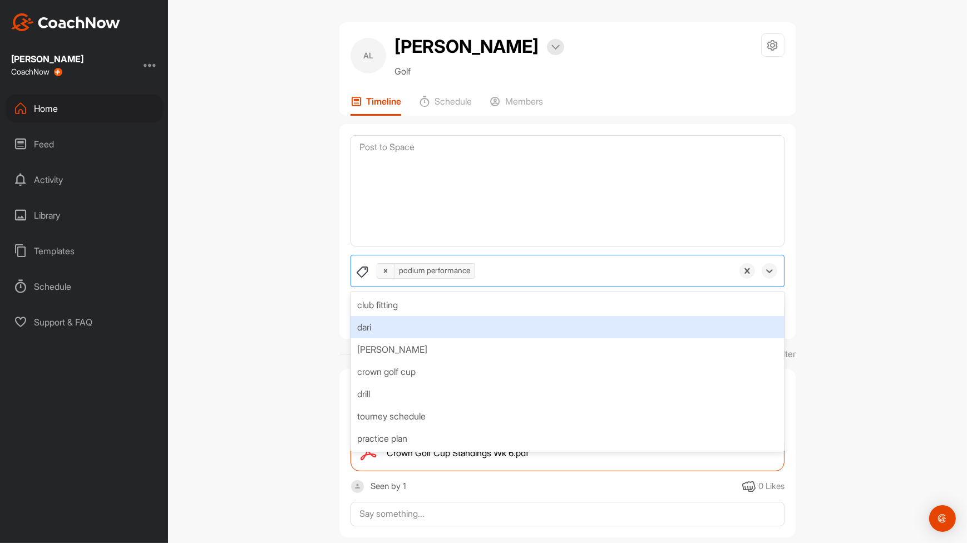
click at [932, 273] on div "AL [PERSON_NAME] Bookings Golf Space Settings Your Notifications Leave Space Ti…" at bounding box center [567, 271] width 799 height 543
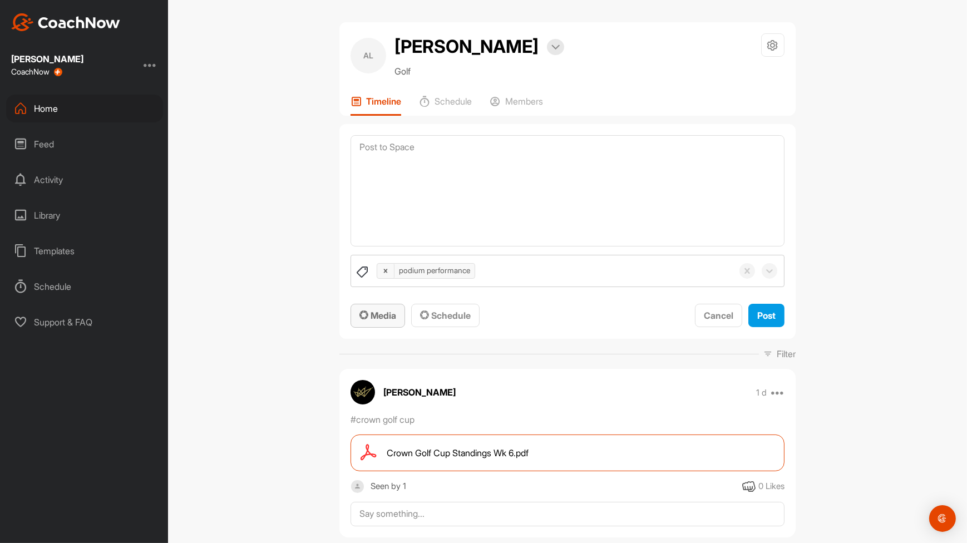
click at [381, 320] on div "Media" at bounding box center [377, 315] width 37 height 13
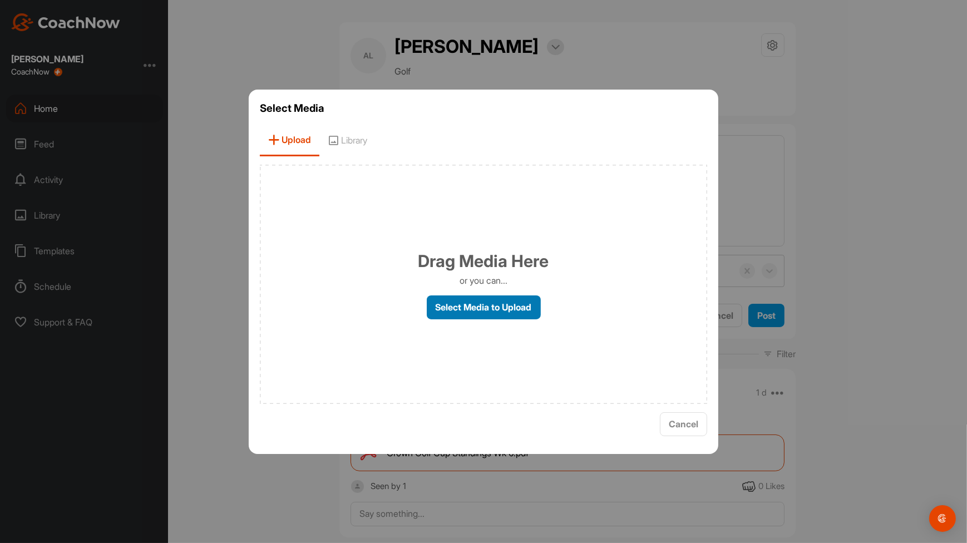
click at [460, 313] on label "Select Media to Upload" at bounding box center [484, 307] width 114 height 24
click at [0, 0] on input "Select Media to Upload" at bounding box center [0, 0] width 0 height 0
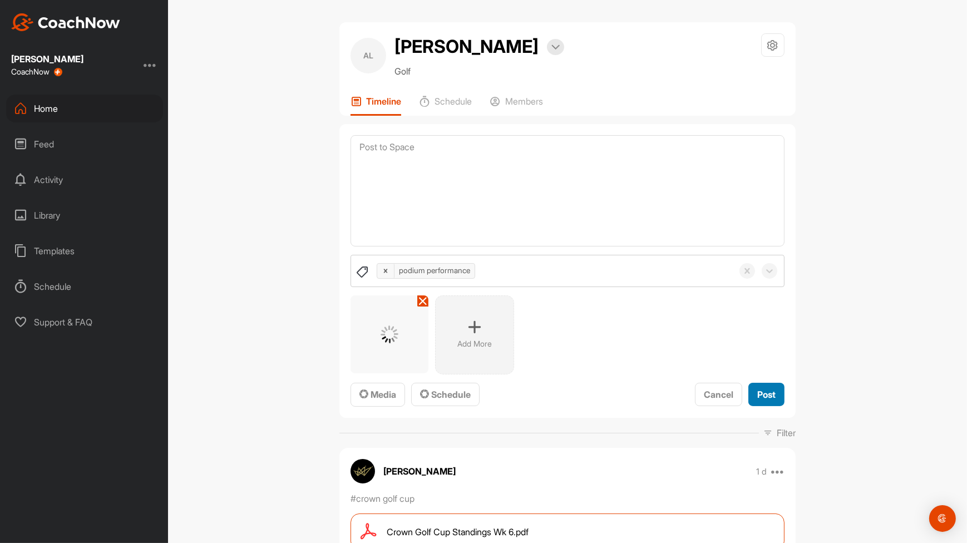
click at [765, 396] on span "Post" at bounding box center [766, 394] width 18 height 11
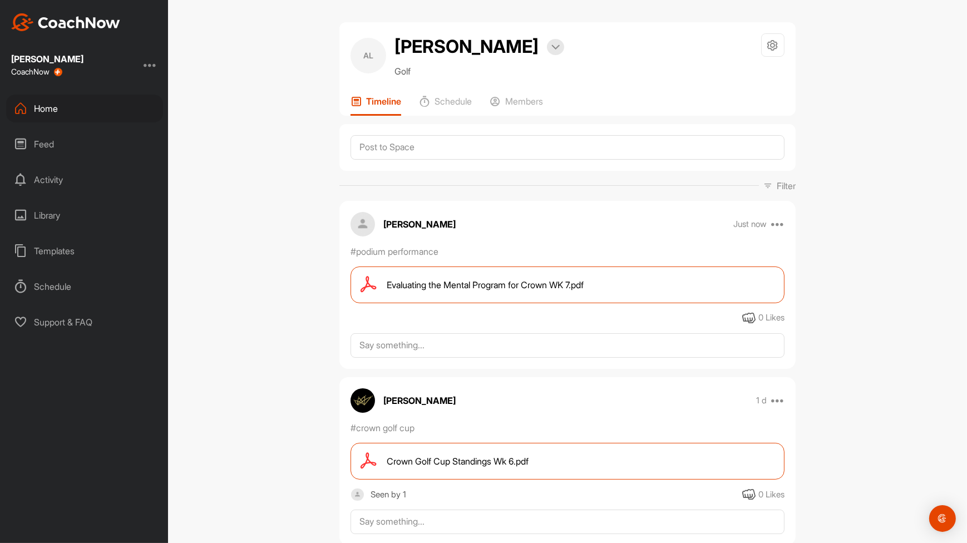
click at [56, 100] on div "Home" at bounding box center [84, 109] width 157 height 28
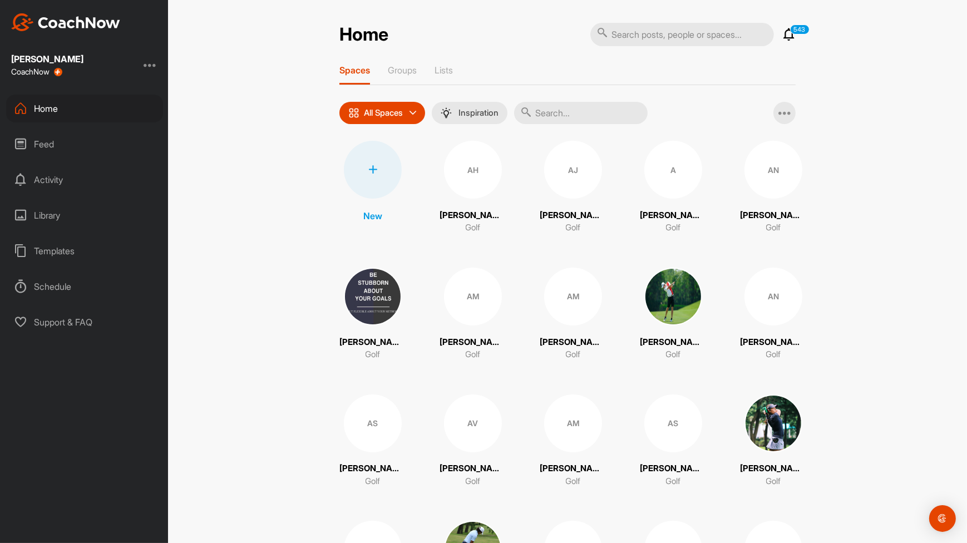
click at [543, 108] on input "text" at bounding box center [581, 113] width 134 height 22
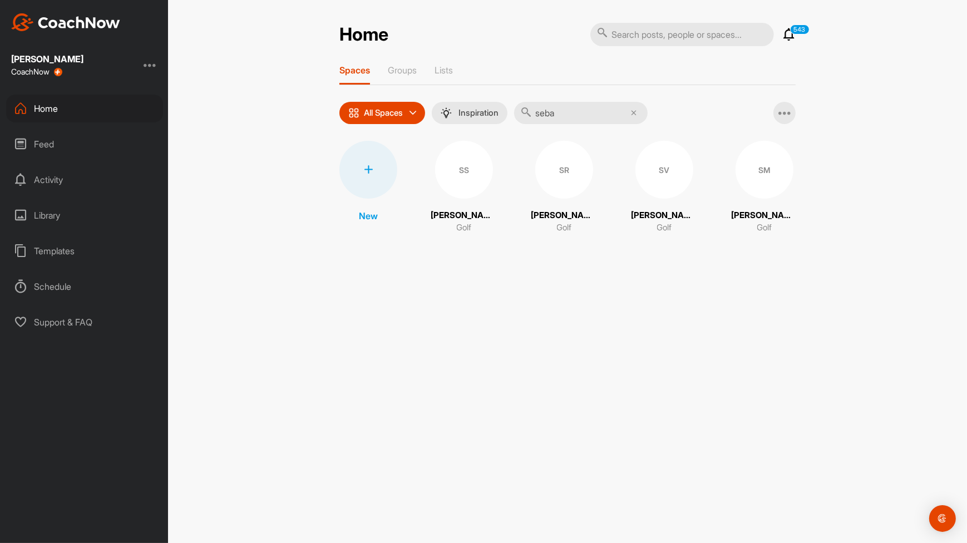
type input "seba"
click at [765, 190] on div "SM" at bounding box center [765, 170] width 58 height 58
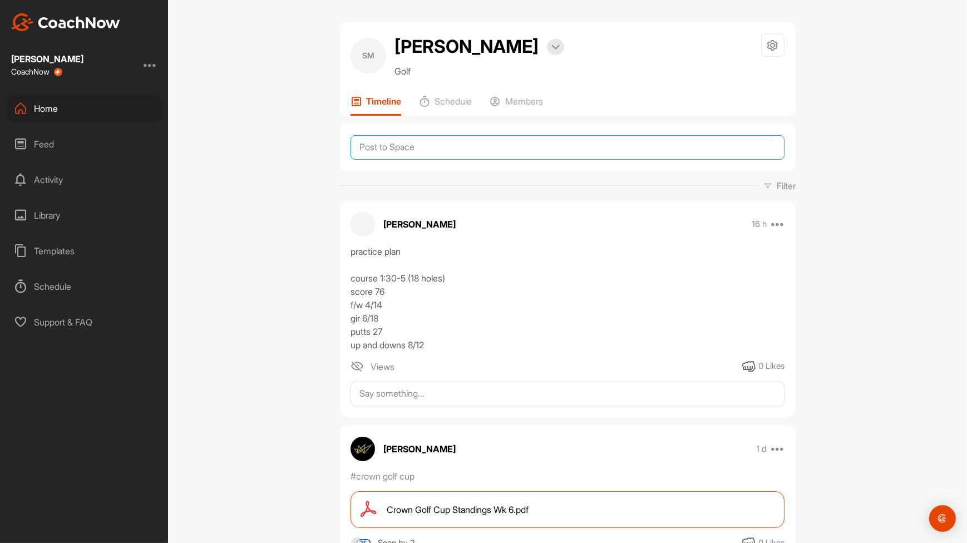
click at [511, 160] on textarea at bounding box center [568, 147] width 434 height 24
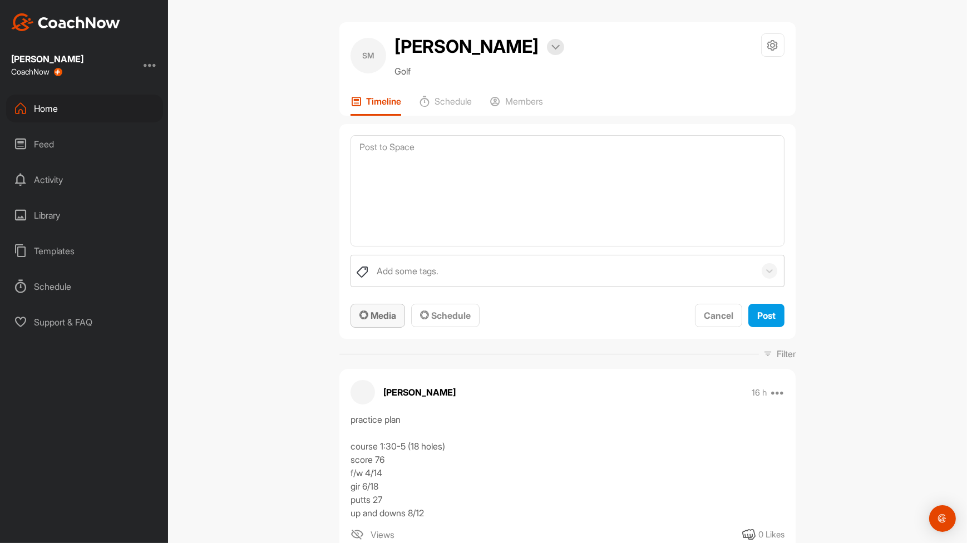
click at [381, 322] on div "Media" at bounding box center [377, 315] width 37 height 13
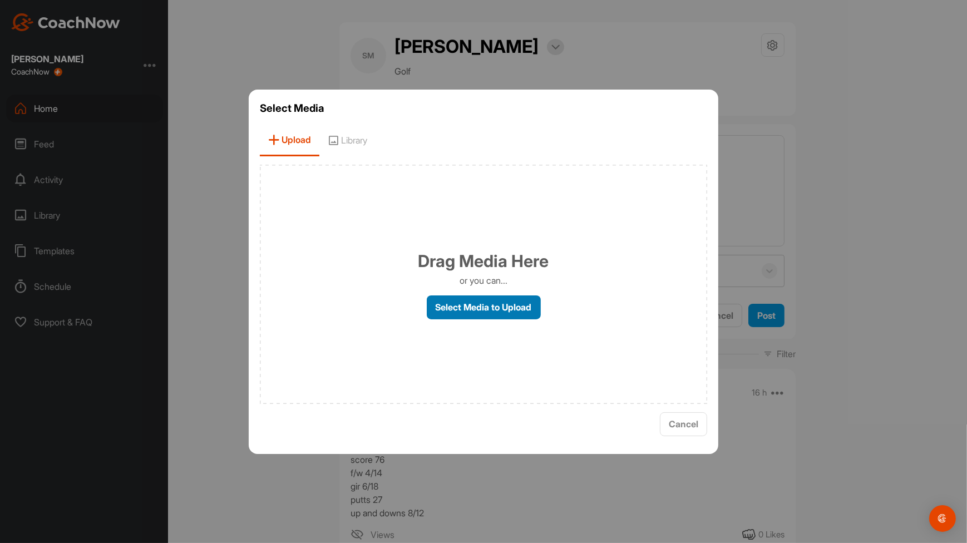
click at [460, 308] on label "Select Media to Upload" at bounding box center [484, 307] width 114 height 24
click at [0, 0] on input "Select Media to Upload" at bounding box center [0, 0] width 0 height 0
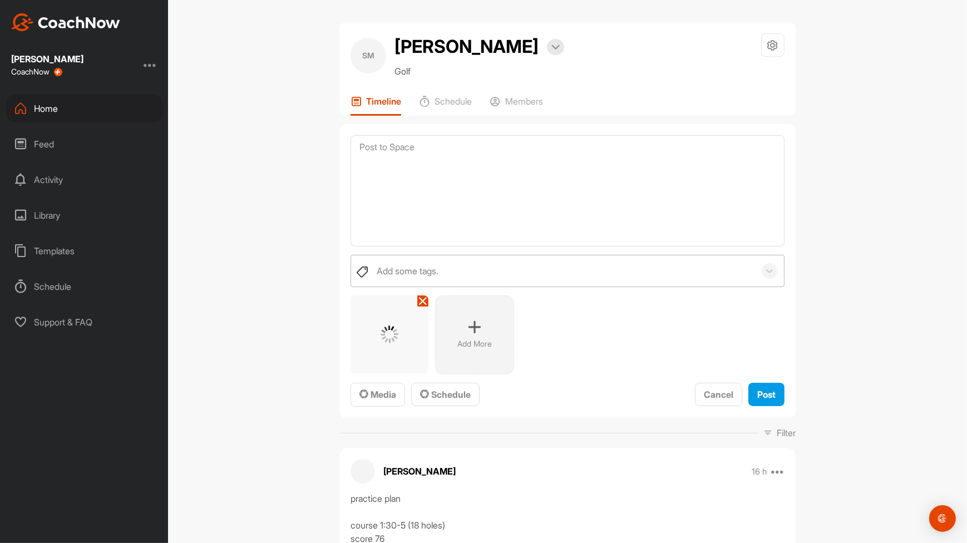
click at [768, 279] on div at bounding box center [769, 271] width 29 height 16
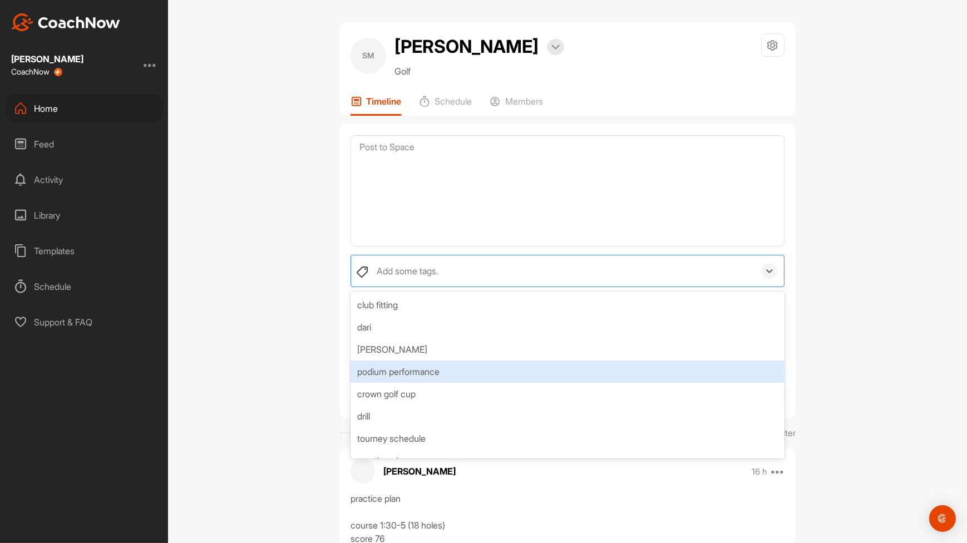
click at [669, 383] on div "podium performance" at bounding box center [568, 372] width 434 height 22
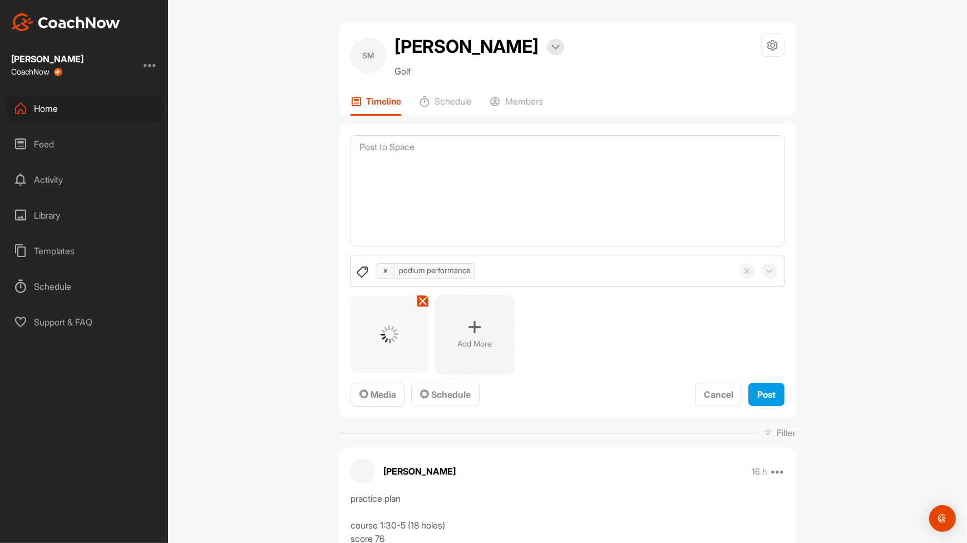
click at [905, 282] on div "[PERSON_NAME] Bookings Golf Space Settings Your Notifications Timeline Schedule…" at bounding box center [567, 271] width 799 height 543
click at [757, 400] on span "Post" at bounding box center [766, 394] width 18 height 11
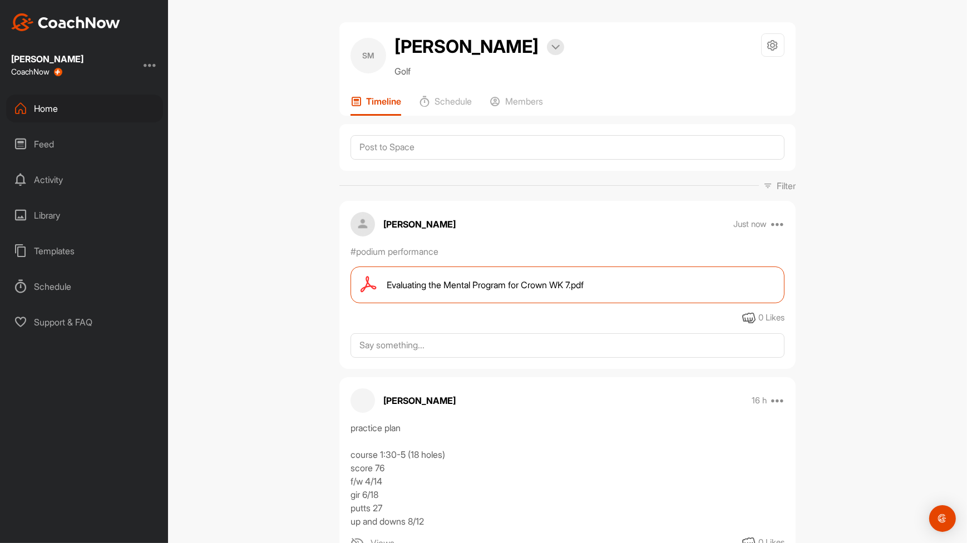
click at [89, 111] on div "Home" at bounding box center [84, 109] width 157 height 28
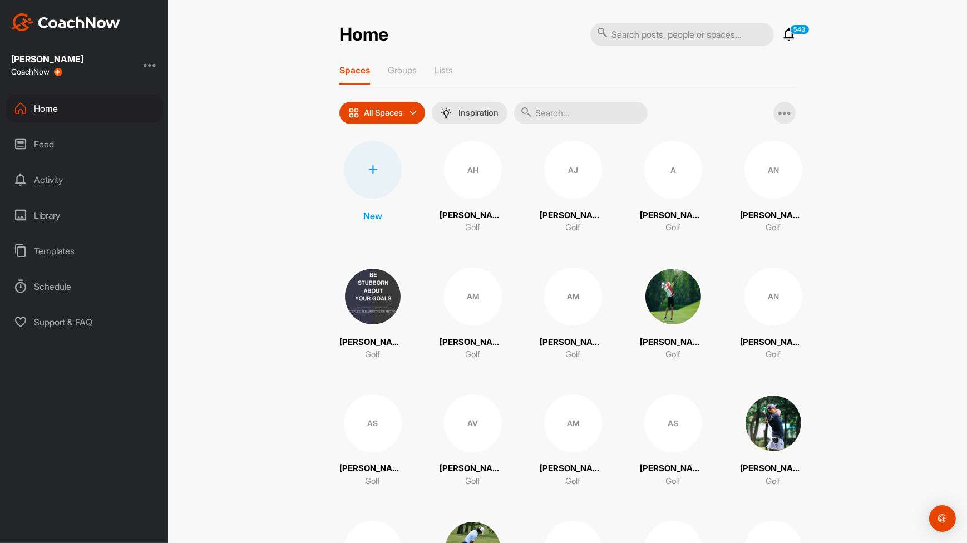
click at [601, 111] on input "text" at bounding box center [581, 113] width 134 height 22
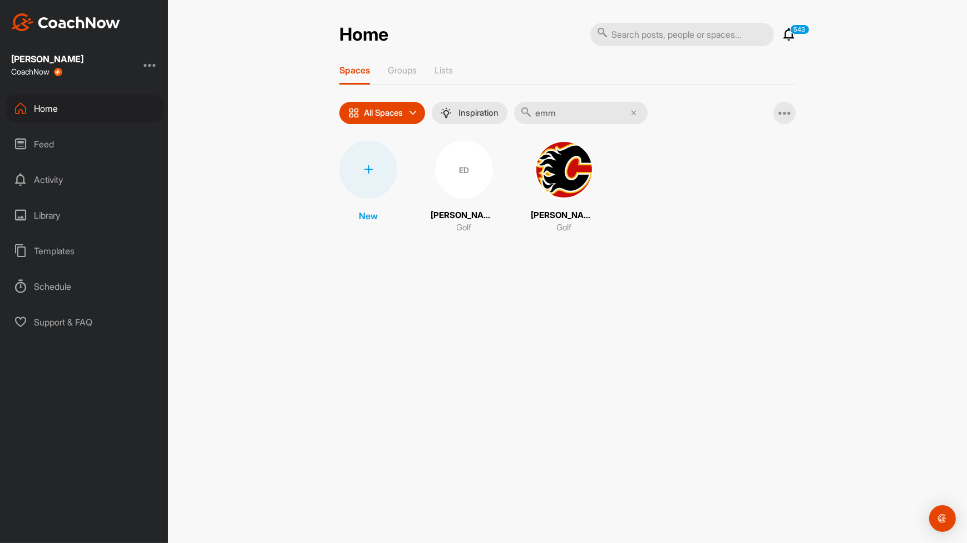
type input "emm"
click at [462, 184] on div "ED" at bounding box center [464, 170] width 58 height 58
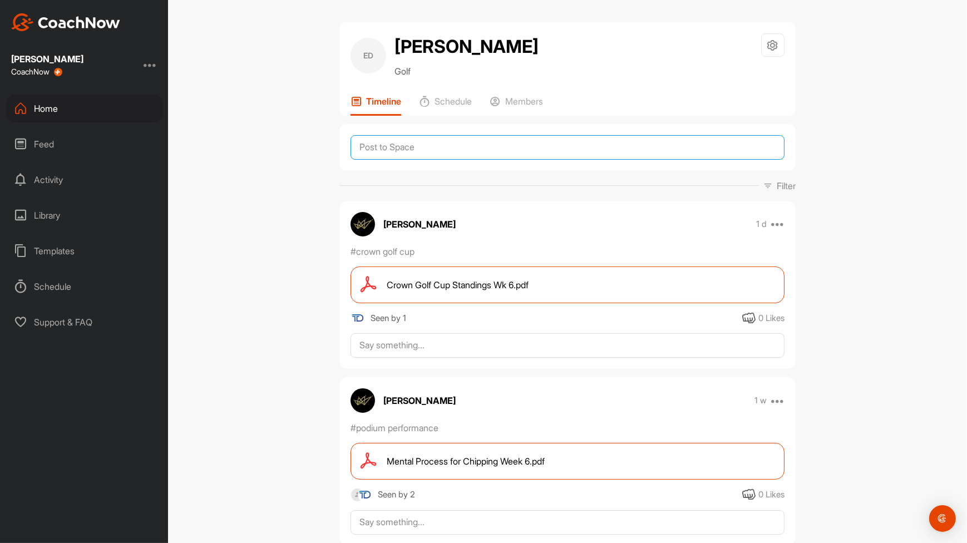
click at [567, 157] on textarea at bounding box center [568, 147] width 434 height 24
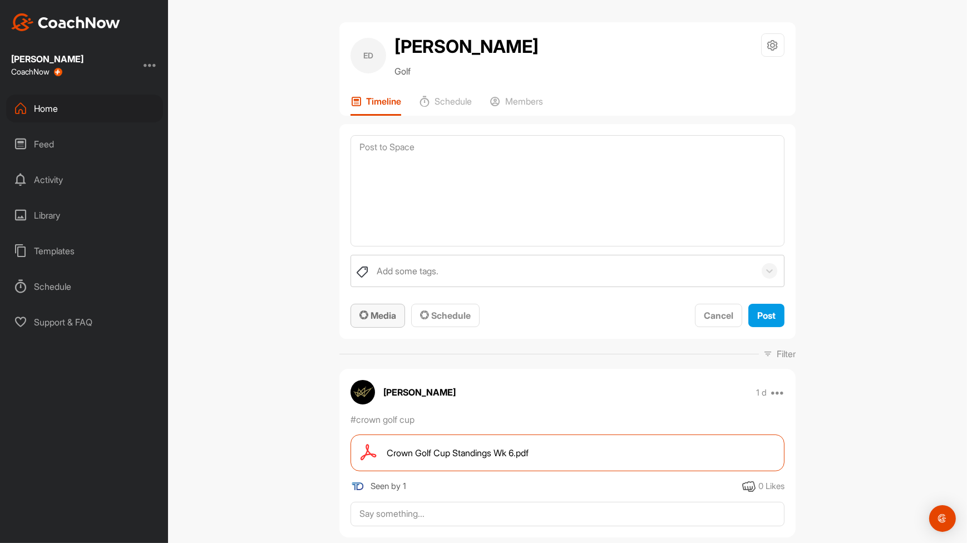
click at [370, 306] on button "Media" at bounding box center [378, 316] width 55 height 24
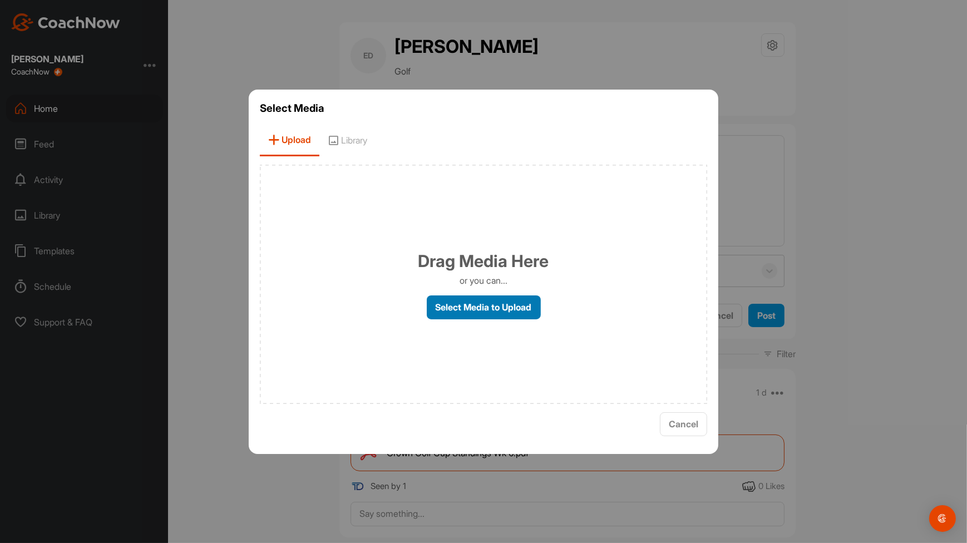
click at [467, 309] on label "Select Media to Upload" at bounding box center [484, 307] width 114 height 24
click at [0, 0] on input "Select Media to Upload" at bounding box center [0, 0] width 0 height 0
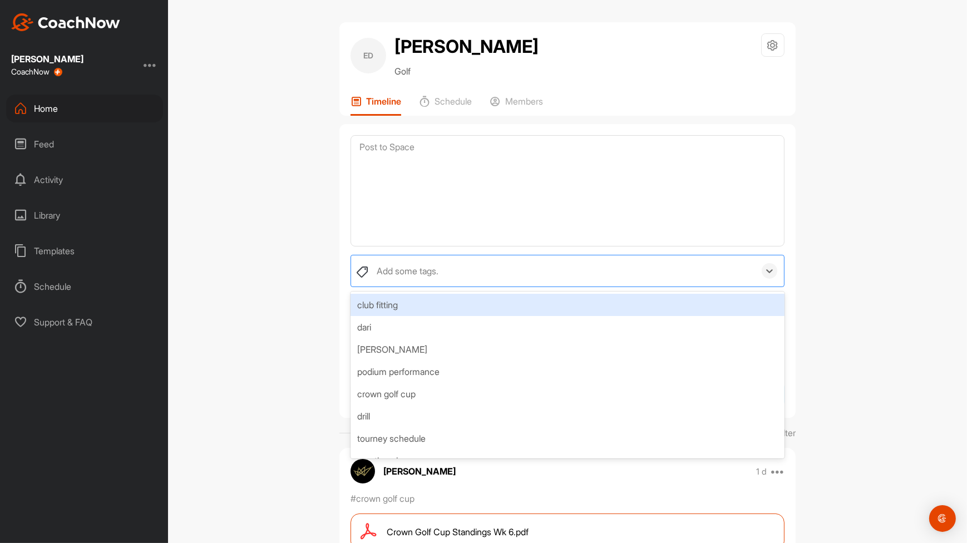
click at [768, 283] on div "Add some tags." at bounding box center [568, 271] width 434 height 32
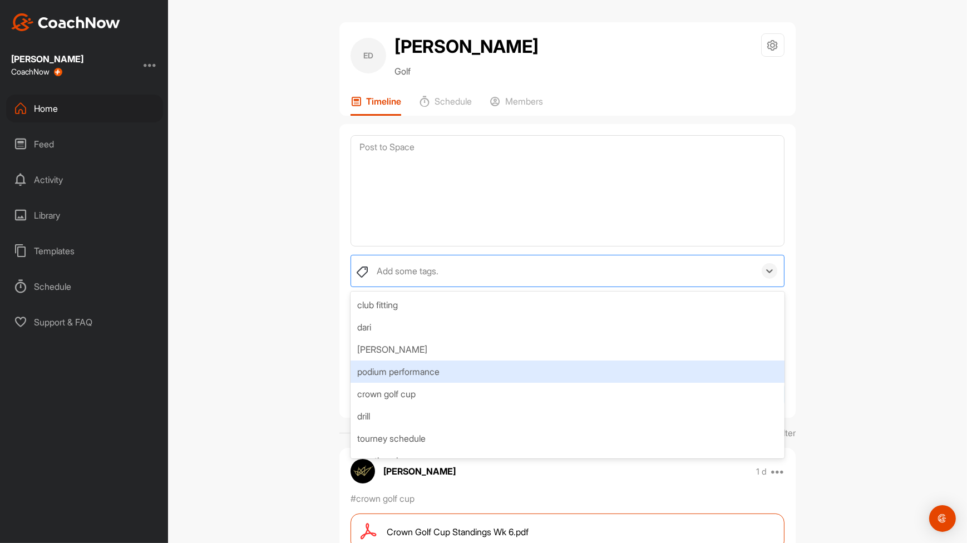
click at [699, 364] on div "podium performance" at bounding box center [568, 372] width 434 height 22
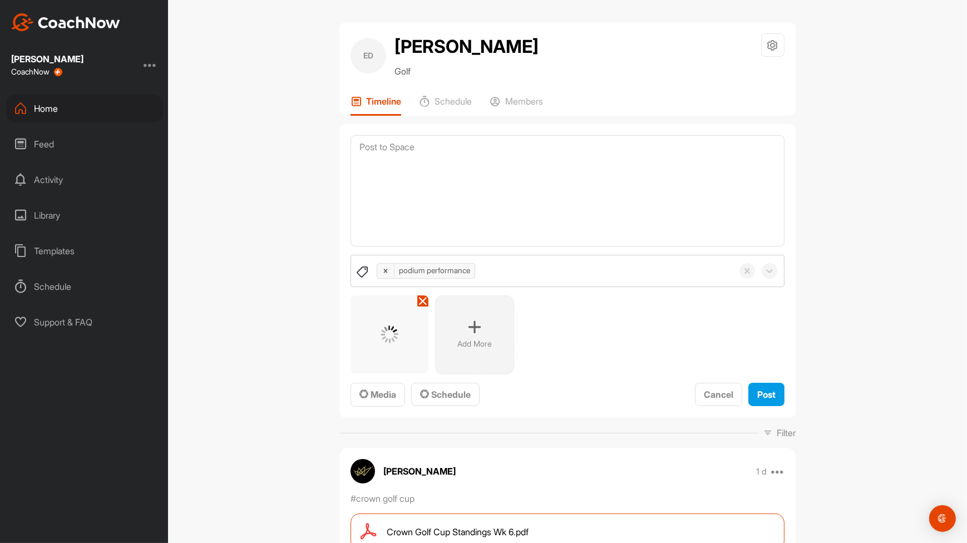
click at [949, 247] on div "ED [PERSON_NAME] Golf Space Settings Your Notifications Leave Space Timeline Sc…" at bounding box center [567, 271] width 799 height 543
click at [776, 392] on button "Post" at bounding box center [766, 395] width 36 height 24
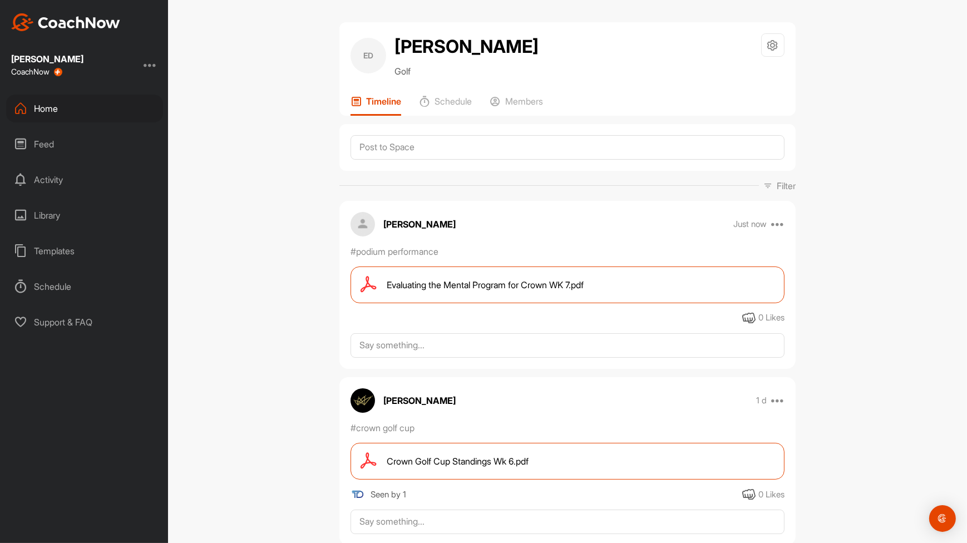
click at [58, 119] on div "Home" at bounding box center [84, 109] width 157 height 28
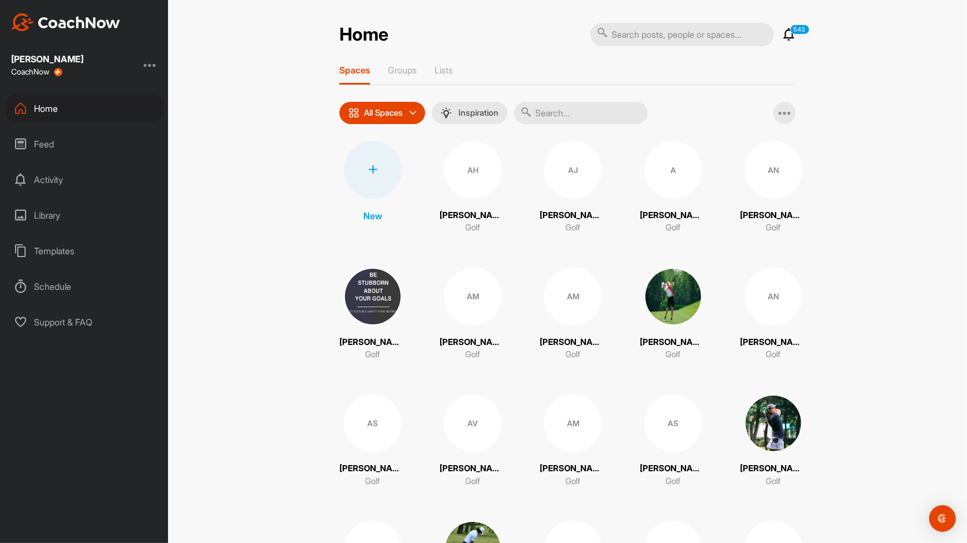
click at [550, 114] on input "text" at bounding box center [581, 113] width 134 height 22
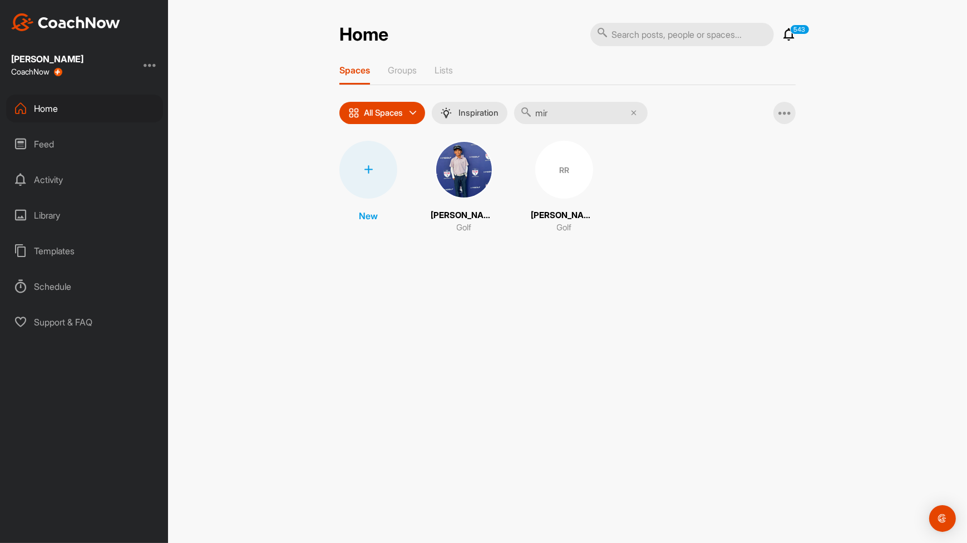
type input "mir"
click at [459, 190] on img at bounding box center [464, 170] width 58 height 58
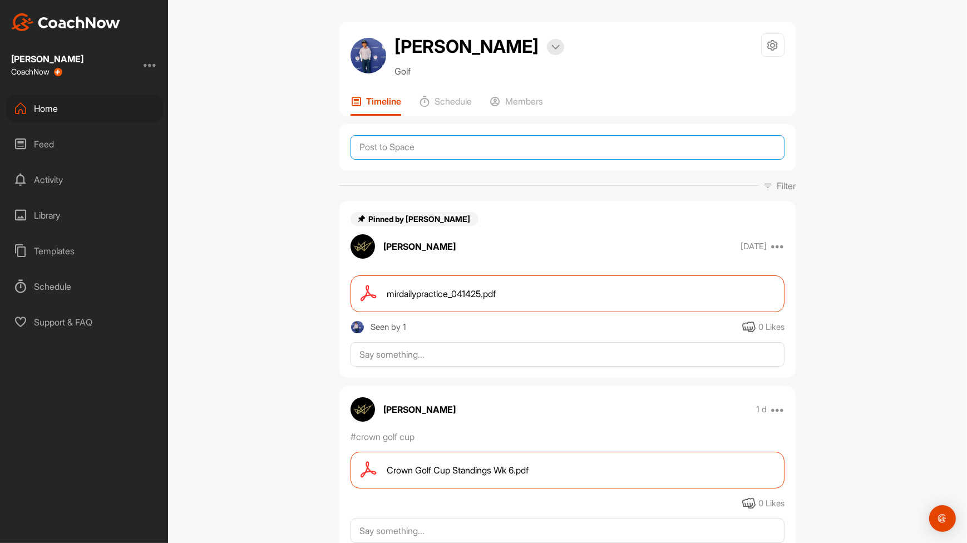
click at [598, 142] on textarea at bounding box center [568, 147] width 434 height 24
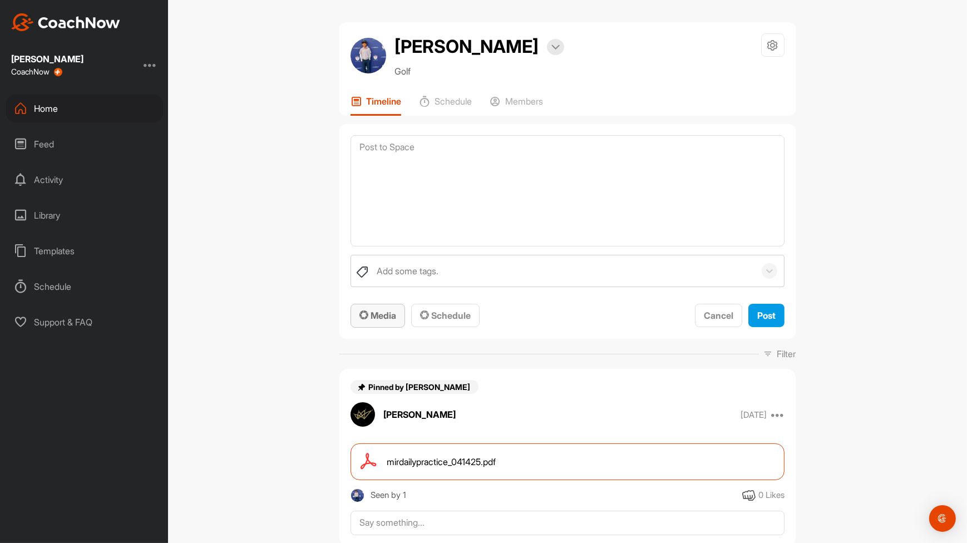
click at [385, 319] on span "Media" at bounding box center [377, 315] width 37 height 11
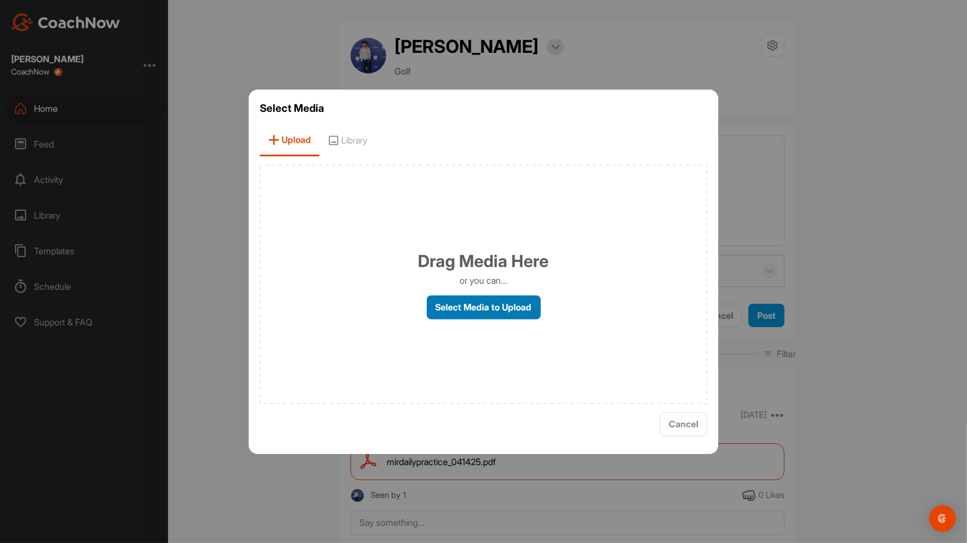
click at [457, 314] on label "Select Media to Upload" at bounding box center [484, 307] width 114 height 24
click at [0, 0] on input "Select Media to Upload" at bounding box center [0, 0] width 0 height 0
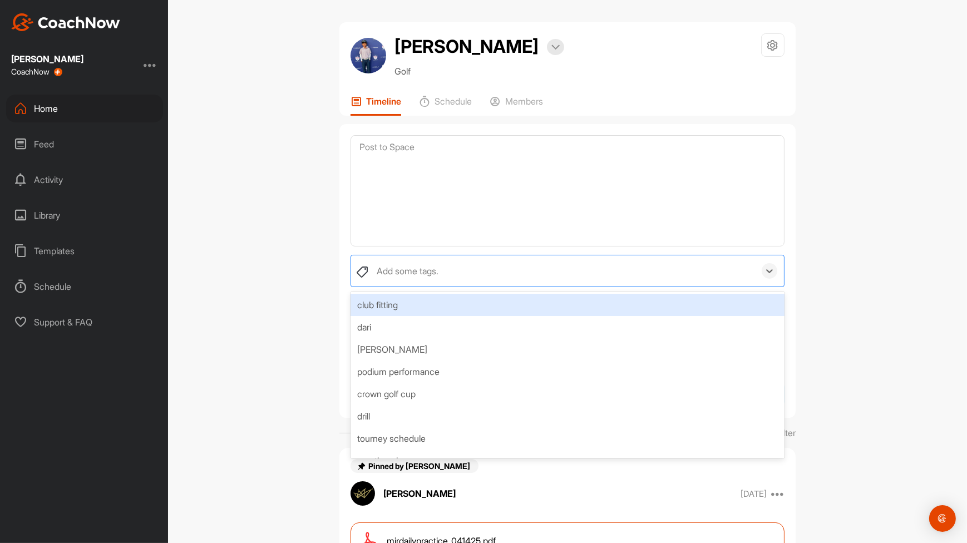
click at [774, 277] on div at bounding box center [769, 271] width 29 height 16
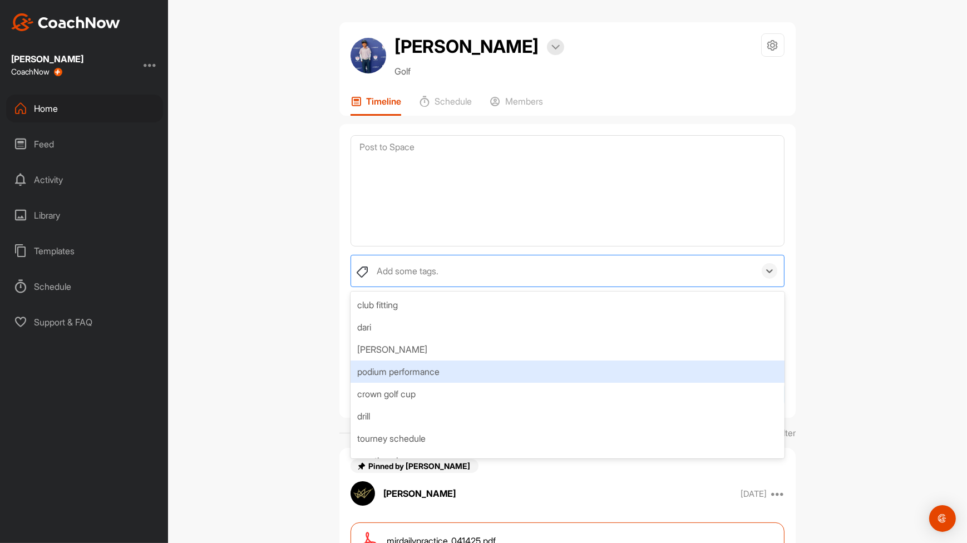
click at [677, 371] on div "podium performance" at bounding box center [568, 372] width 434 height 22
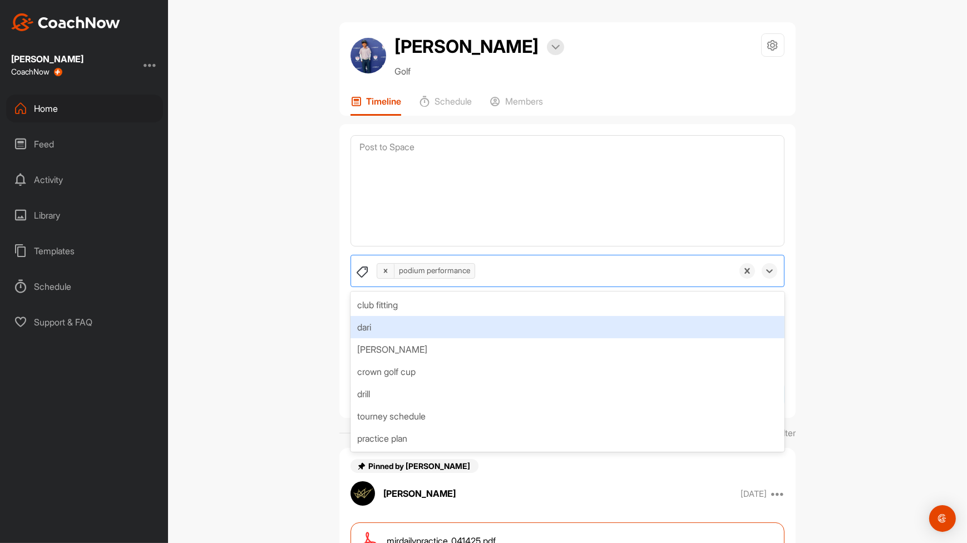
click at [959, 260] on div "[PERSON_NAME] Bookings Golf Space Settings Your Notifications Timeline Schedule…" at bounding box center [567, 271] width 799 height 543
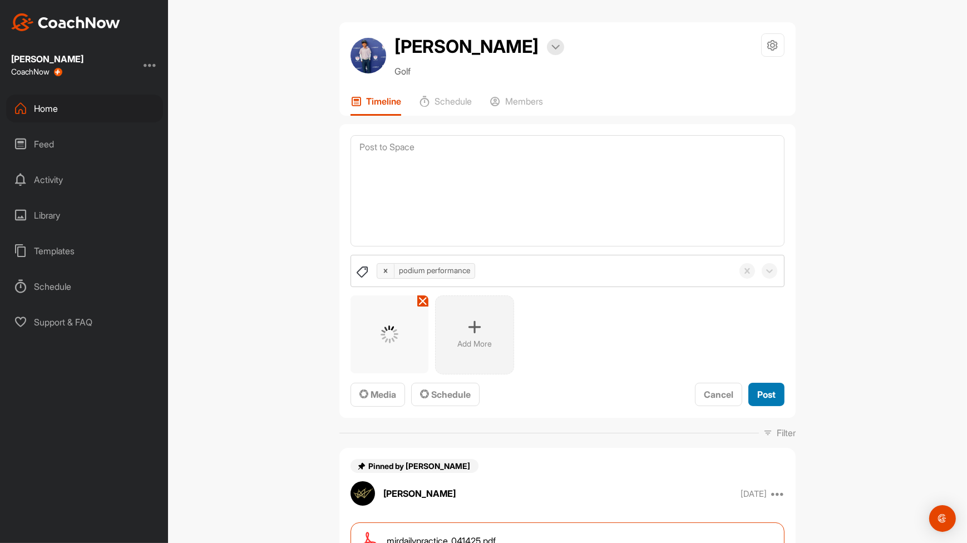
click at [767, 393] on span "Post" at bounding box center [766, 394] width 18 height 11
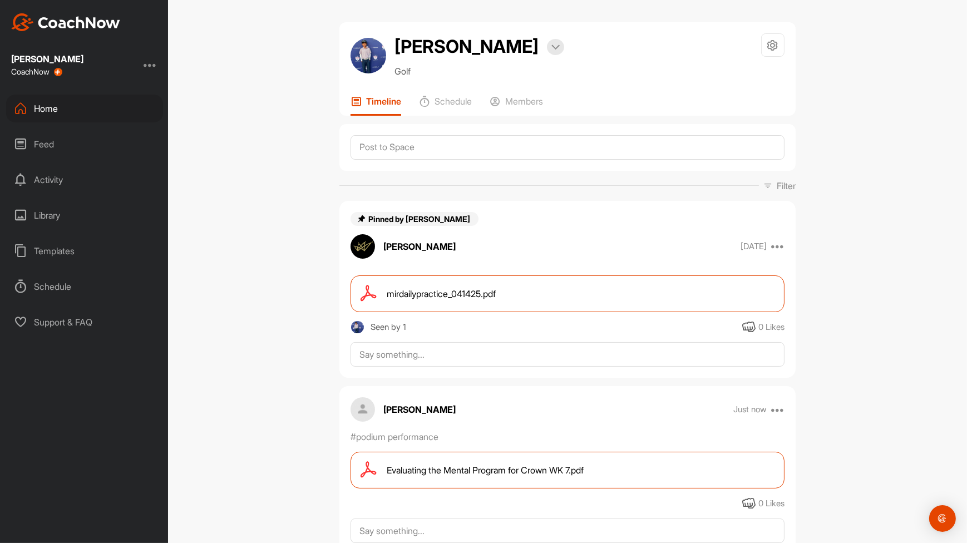
click at [45, 116] on div "Home" at bounding box center [84, 109] width 157 height 28
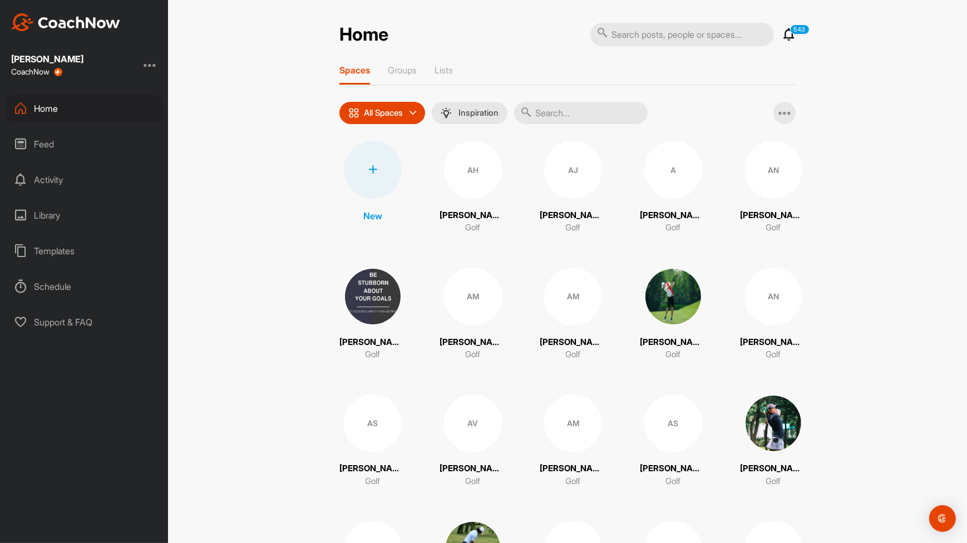
click at [573, 117] on input "text" at bounding box center [581, 113] width 134 height 22
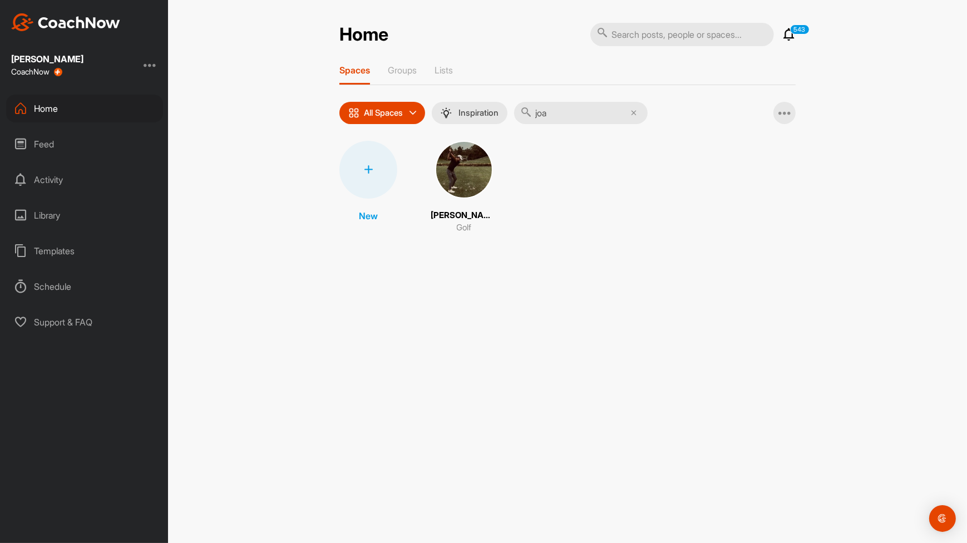
type input "joa"
click at [457, 185] on img at bounding box center [464, 170] width 58 height 58
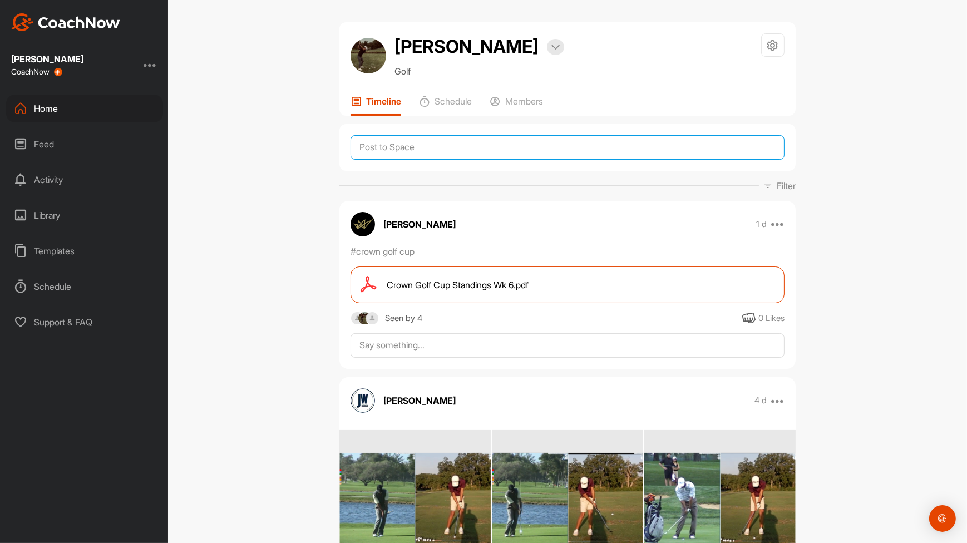
click at [654, 146] on textarea at bounding box center [568, 147] width 434 height 24
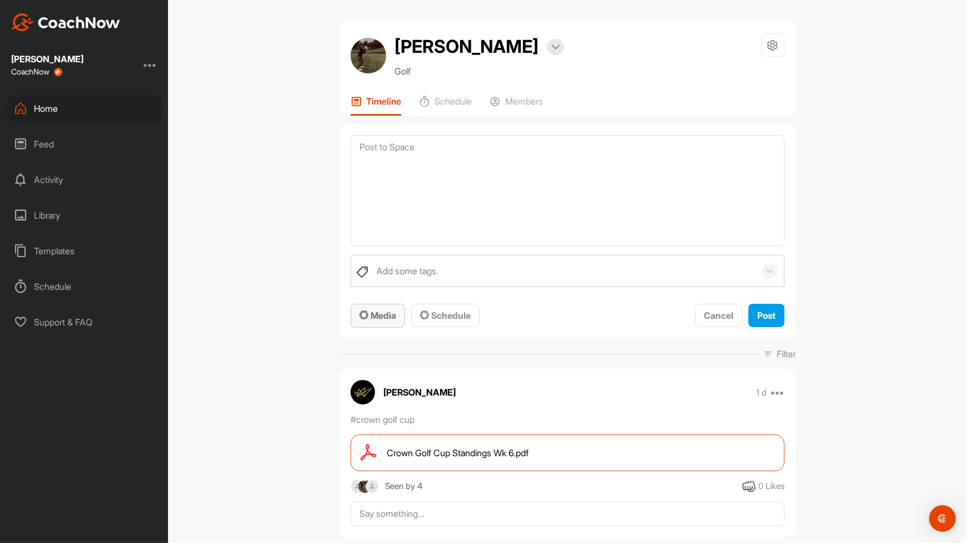
click at [390, 316] on span "Media" at bounding box center [377, 315] width 37 height 11
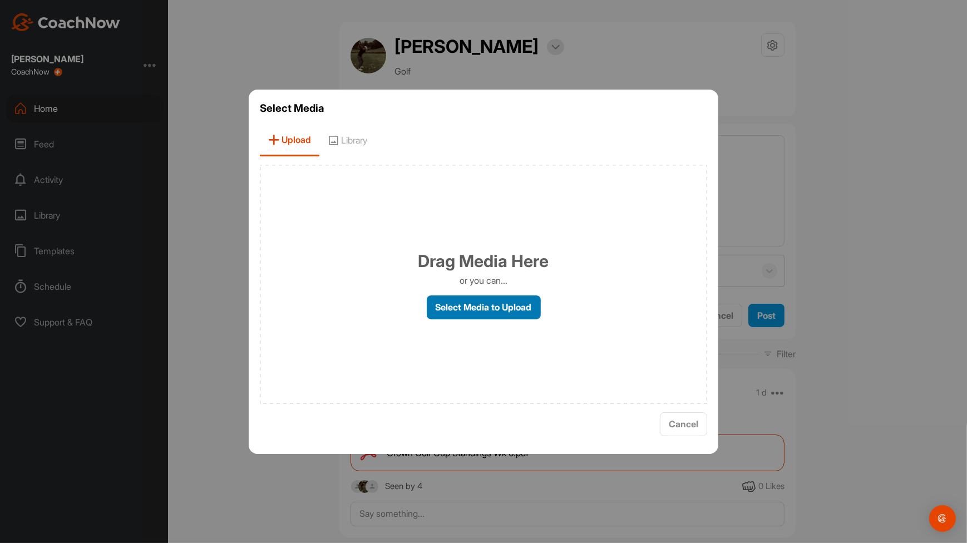
click at [487, 316] on label "Select Media to Upload" at bounding box center [484, 307] width 114 height 24
click at [0, 0] on input "Select Media to Upload" at bounding box center [0, 0] width 0 height 0
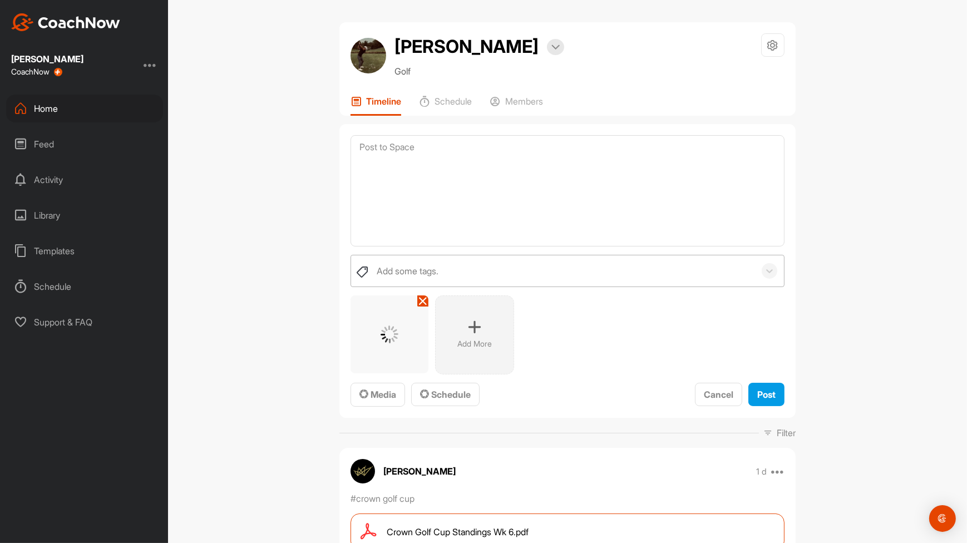
click at [758, 278] on div "Add some tags." at bounding box center [568, 271] width 434 height 32
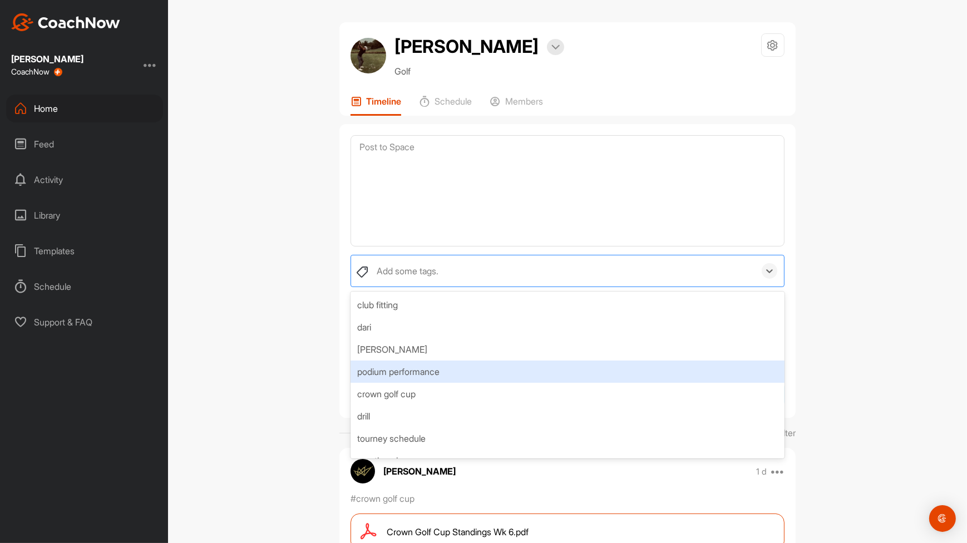
click at [683, 367] on div "podium performance" at bounding box center [568, 372] width 434 height 22
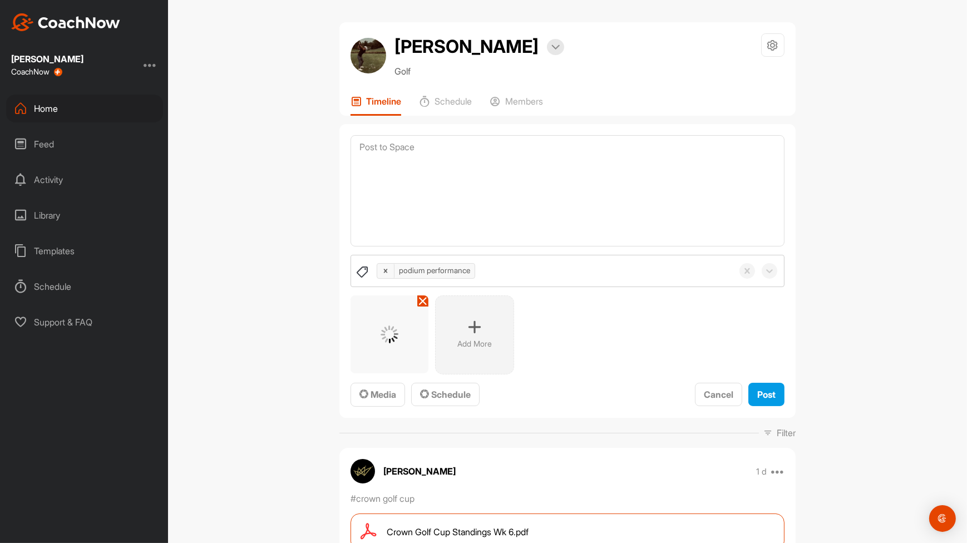
click at [919, 321] on div "[PERSON_NAME] Bookings Golf Space Settings Your Notifications Leave Space Timel…" at bounding box center [567, 271] width 799 height 543
click at [761, 396] on span "Post" at bounding box center [766, 394] width 18 height 11
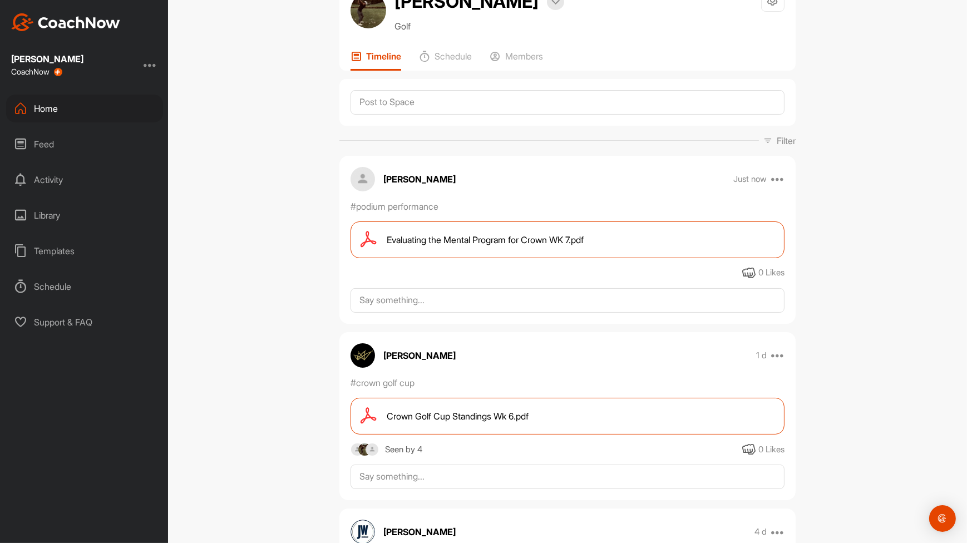
scroll to position [46, 0]
click at [60, 142] on div "Feed" at bounding box center [84, 144] width 157 height 28
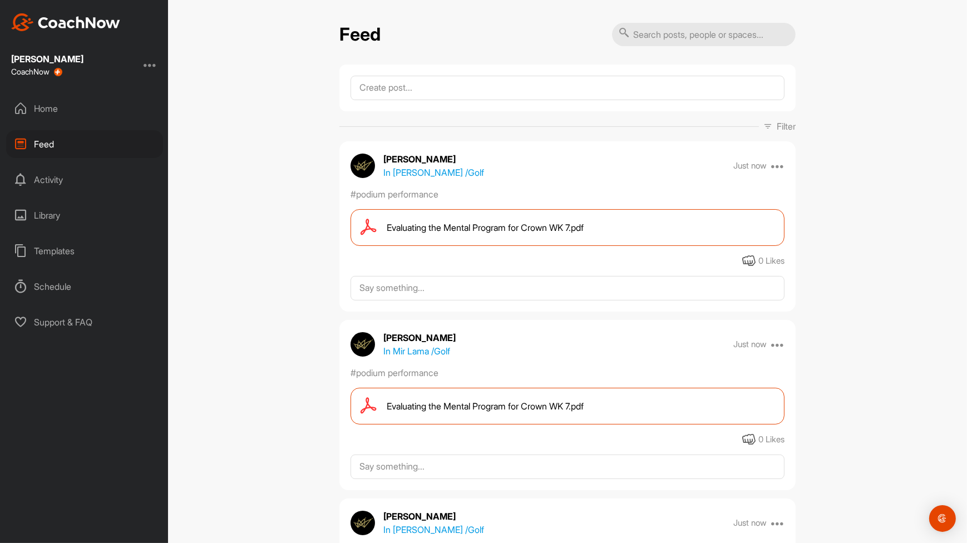
click at [66, 112] on div "Home" at bounding box center [84, 109] width 157 height 28
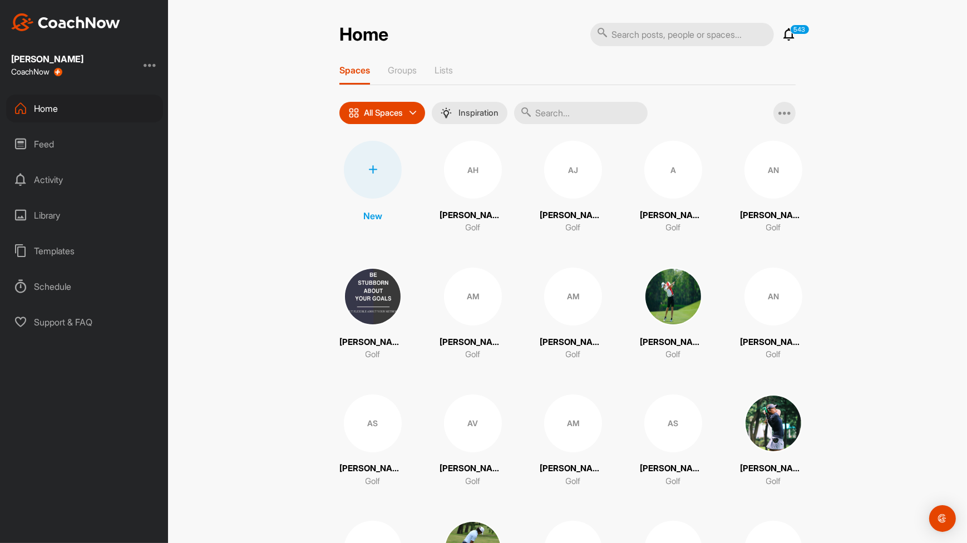
click at [565, 116] on input "text" at bounding box center [581, 113] width 134 height 22
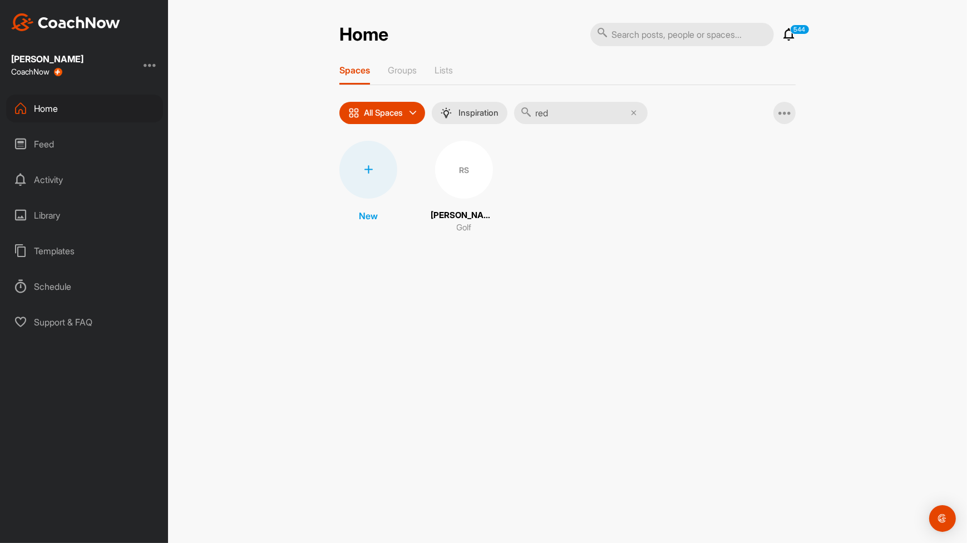
type input "red"
click at [469, 190] on div "RS" at bounding box center [464, 170] width 58 height 58
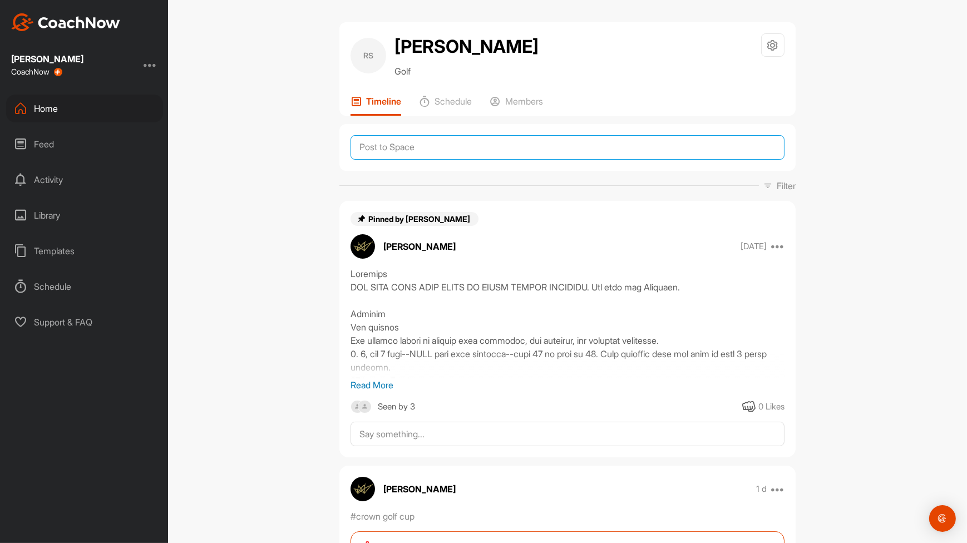
click at [592, 144] on textarea at bounding box center [568, 147] width 434 height 24
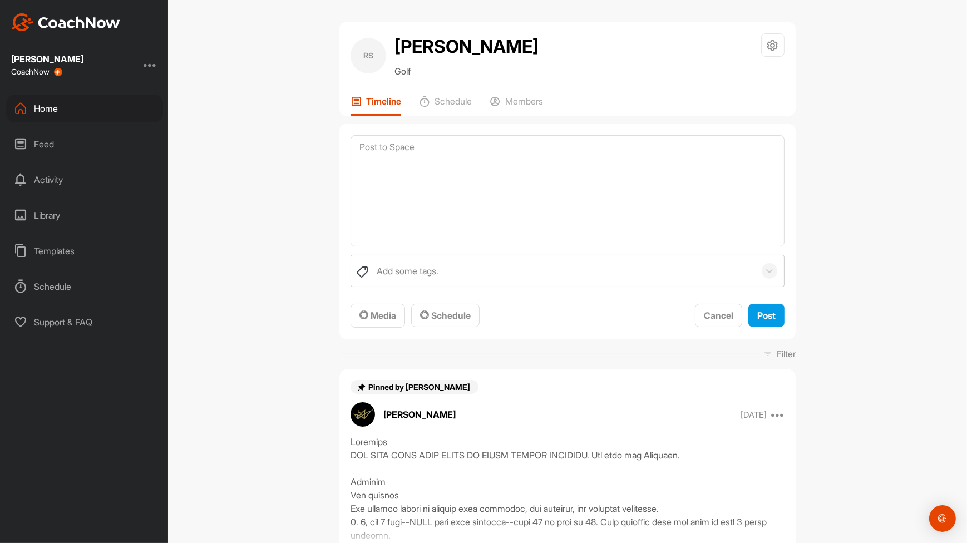
click at [380, 294] on div "Add some tags. To pick up a draggable item, press the space bar. While dragging…" at bounding box center [568, 291] width 434 height 73
click at [380, 309] on div "Media" at bounding box center [377, 315] width 37 height 13
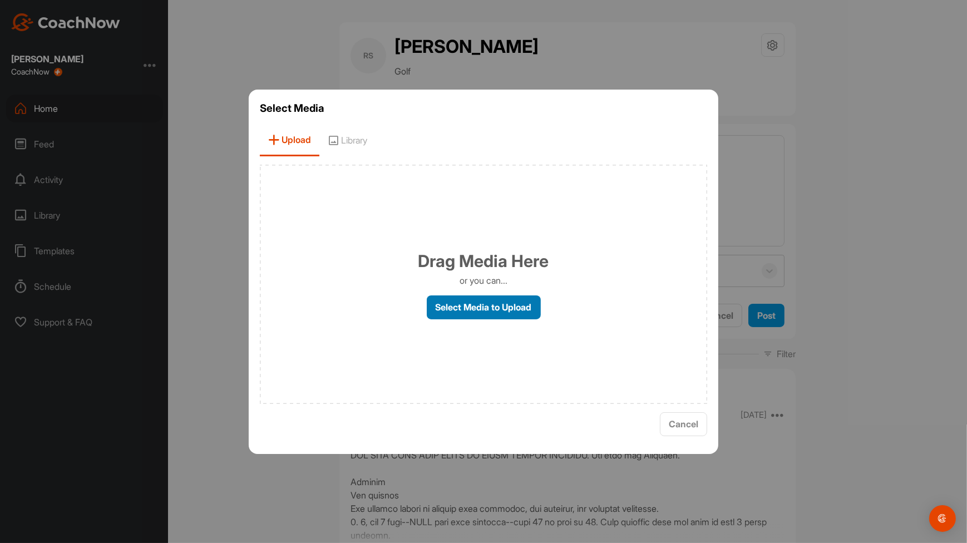
click at [449, 305] on label "Select Media to Upload" at bounding box center [484, 307] width 114 height 24
click at [0, 0] on input "Select Media to Upload" at bounding box center [0, 0] width 0 height 0
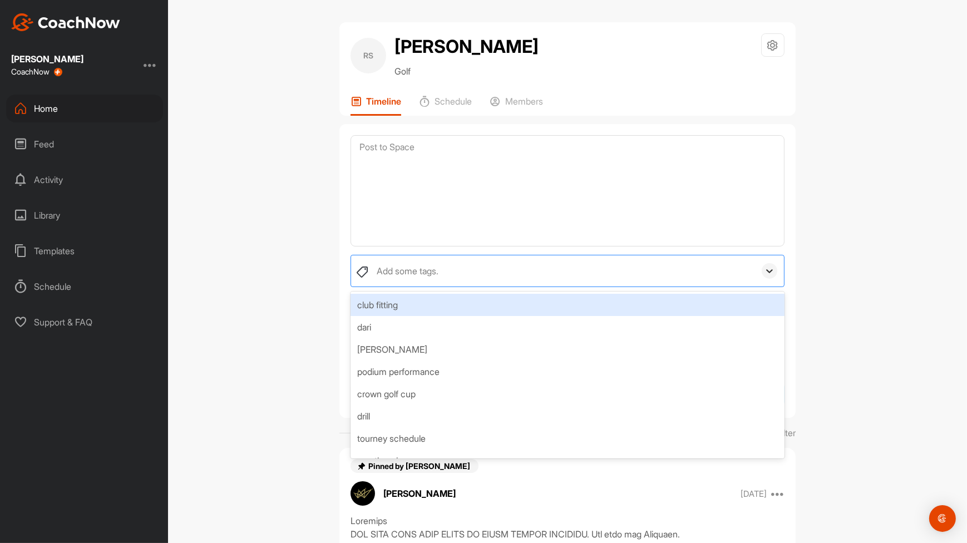
click at [771, 268] on icon at bounding box center [769, 270] width 11 height 11
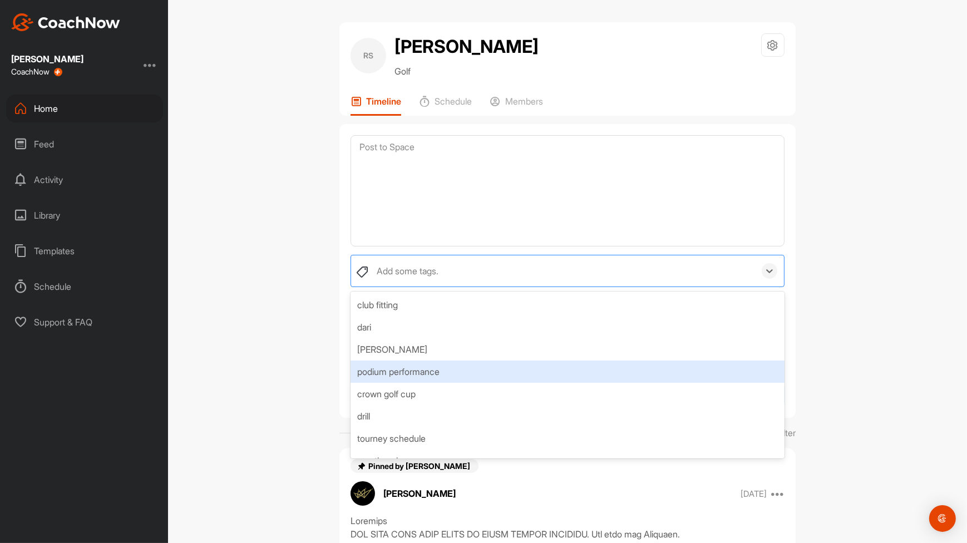
click at [665, 364] on div "podium performance" at bounding box center [568, 372] width 434 height 22
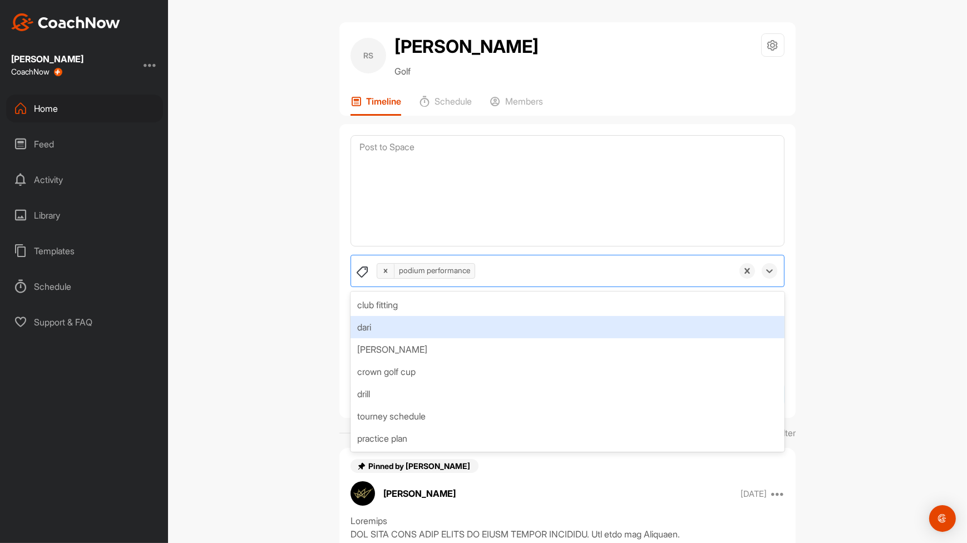
click at [878, 300] on div "RS [PERSON_NAME] Golf Space Settings Your Notifications Timeline Schedule Membe…" at bounding box center [567, 271] width 799 height 543
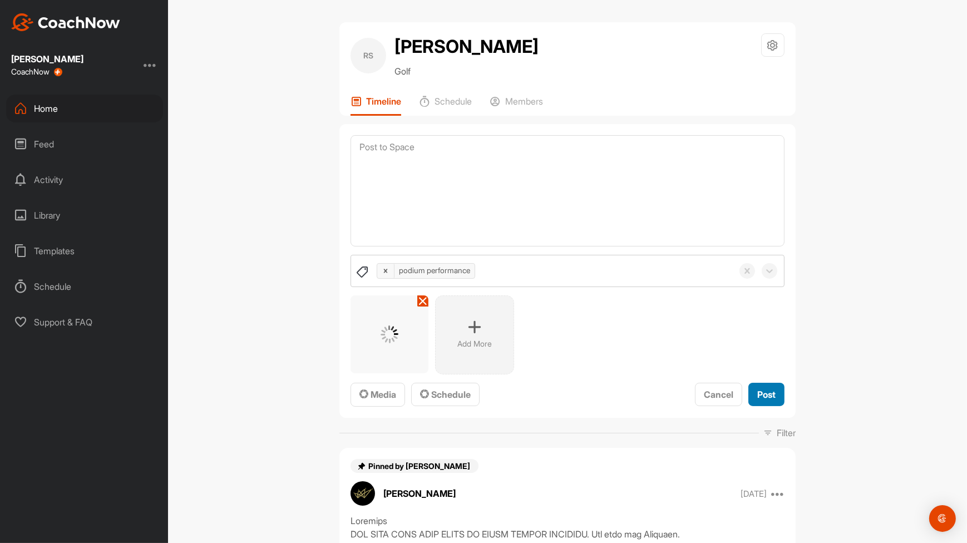
click at [758, 394] on span "Post" at bounding box center [766, 394] width 18 height 11
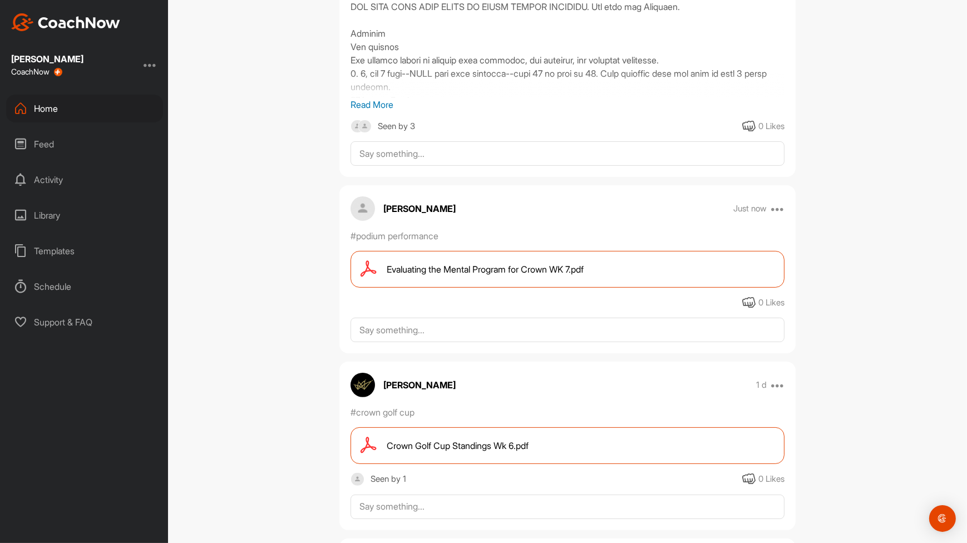
scroll to position [283, 0]
